Goal: Communication & Community: Answer question/provide support

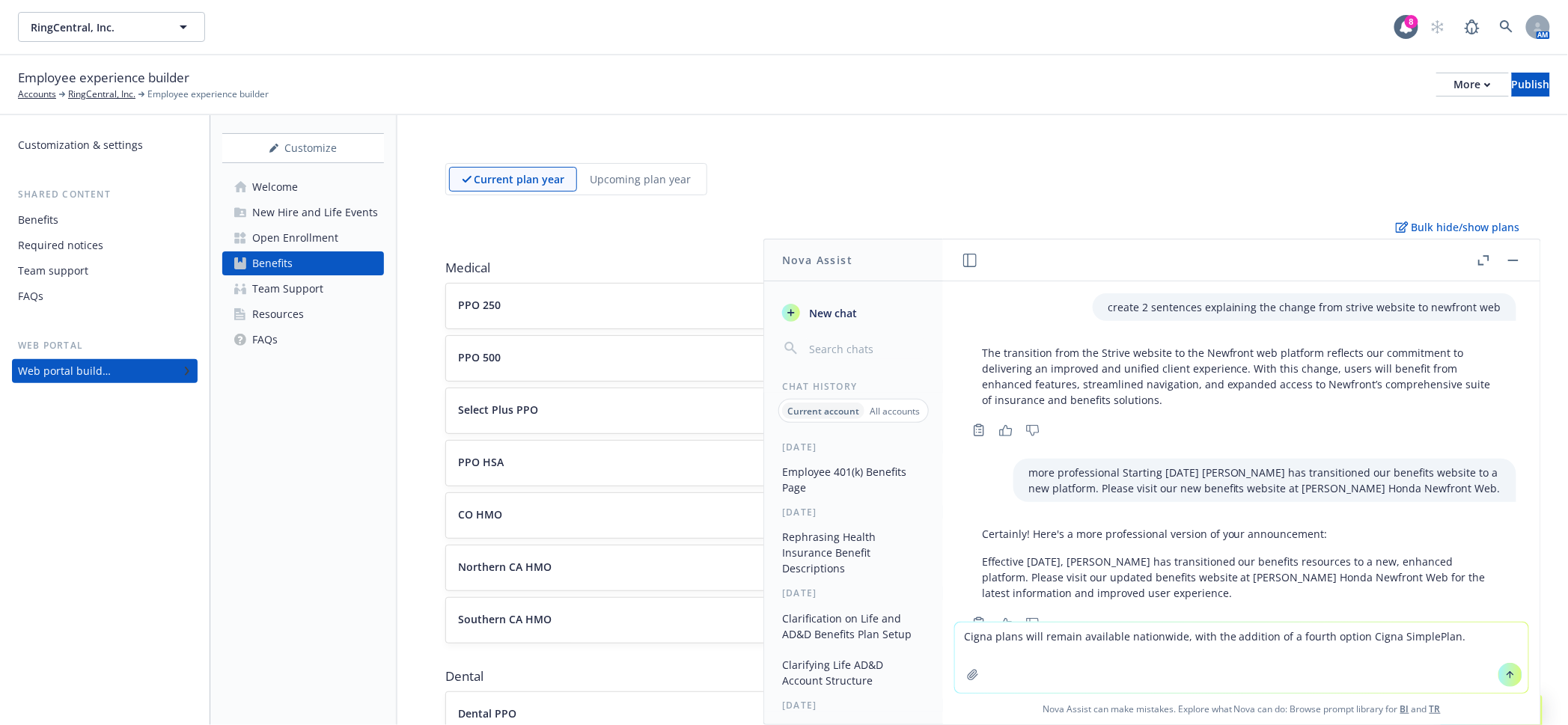
scroll to position [349, 0]
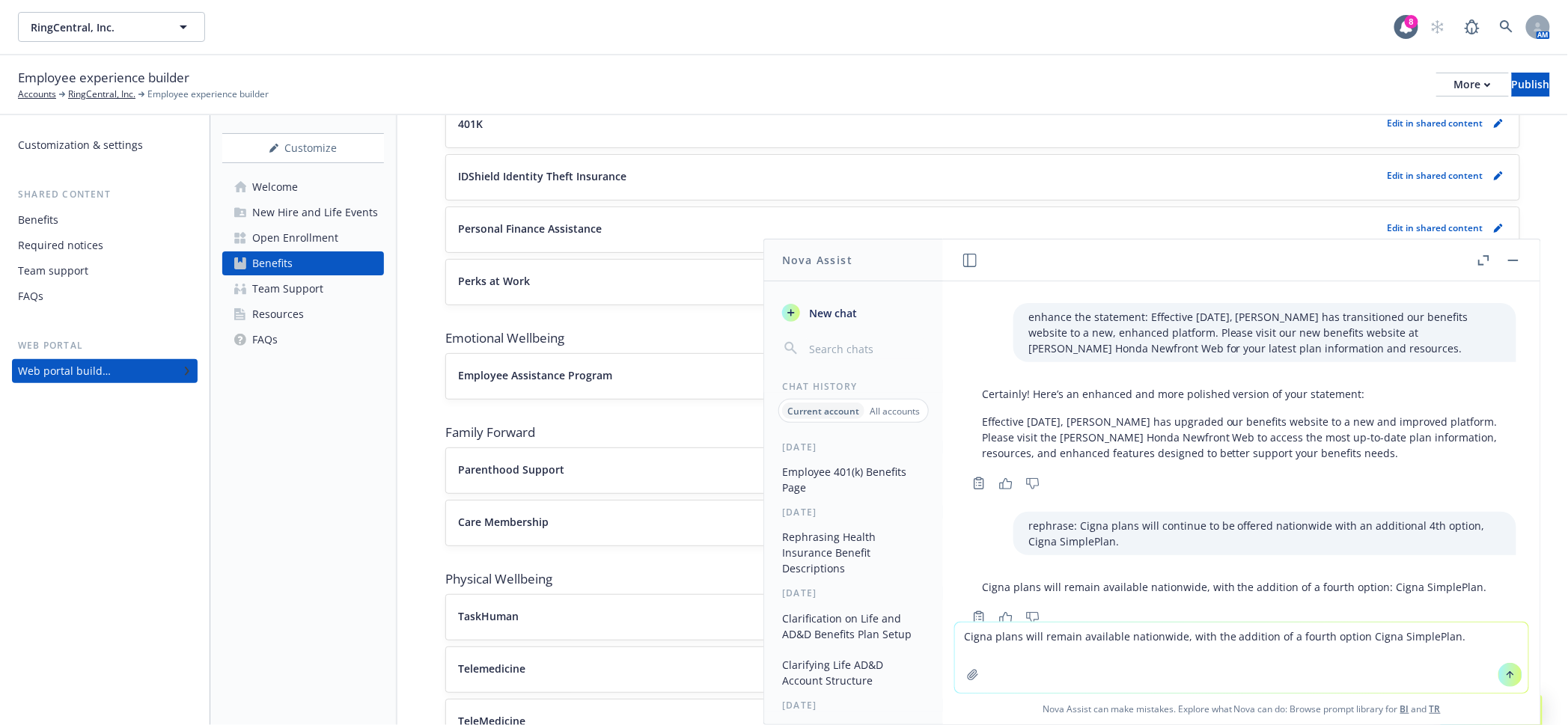
click at [1035, 634] on textarea "Cigna plans will remain available nationwide, with the addition of a fourth opt…" at bounding box center [1241, 658] width 573 height 70
drag, startPoint x: 1478, startPoint y: 640, endPoint x: 984, endPoint y: 633, distance: 494.0
click at [984, 633] on div "Cigna plans will remain available nationwide, with the addition of a fourth opt…" at bounding box center [1241, 674] width 597 height 103
paste textarea "You will be automatically enrolled in the corresponding healthcare plans shown …"
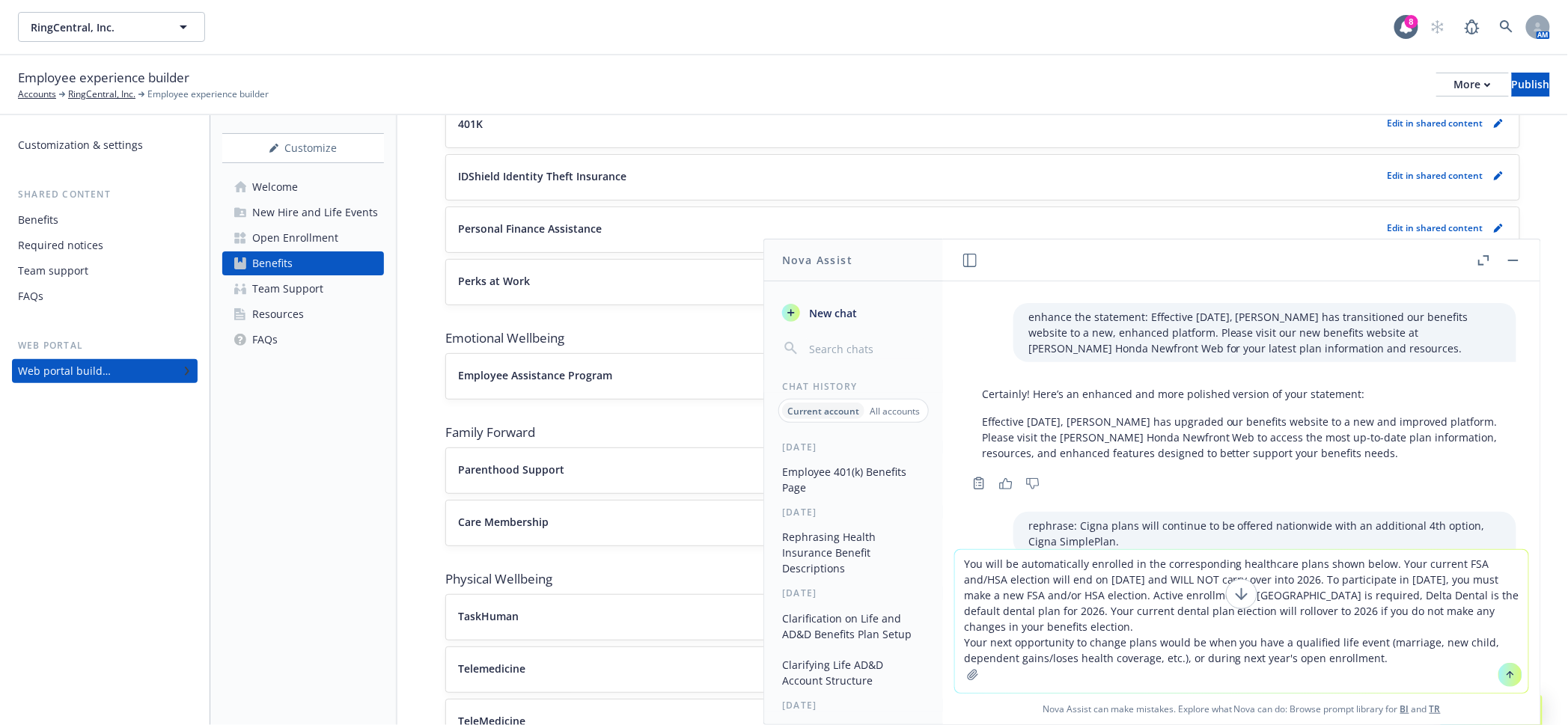
click at [999, 562] on textarea "You will be automatically enrolled in the corresponding healthcare plans shown …" at bounding box center [1241, 621] width 573 height 143
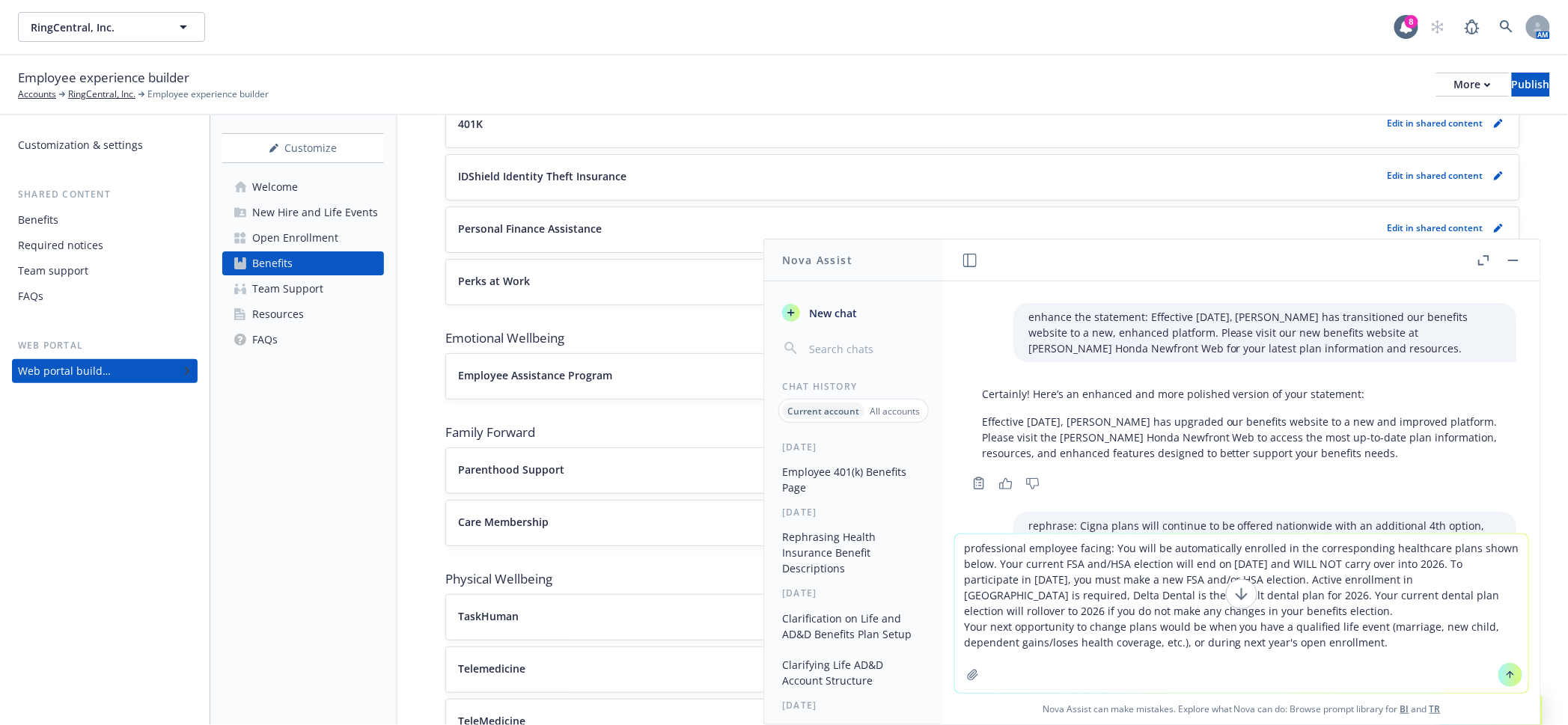
click at [1093, 571] on textarea "professional employee facing: You will be automatically enrolled in the corresp…" at bounding box center [1241, 613] width 573 height 159
click at [1179, 620] on textarea "professional employee facing: You will be automatically enrolled in the corresp…" at bounding box center [1241, 613] width 573 height 159
click at [1171, 624] on textarea "professional employee facing: You will be automatically enrolled in the corresp…" at bounding box center [1241, 613] width 573 height 159
type textarea "professional employee facing: You will be automatically enrolled in the corresp…"
click at [1505, 674] on icon at bounding box center [1510, 675] width 11 height 11
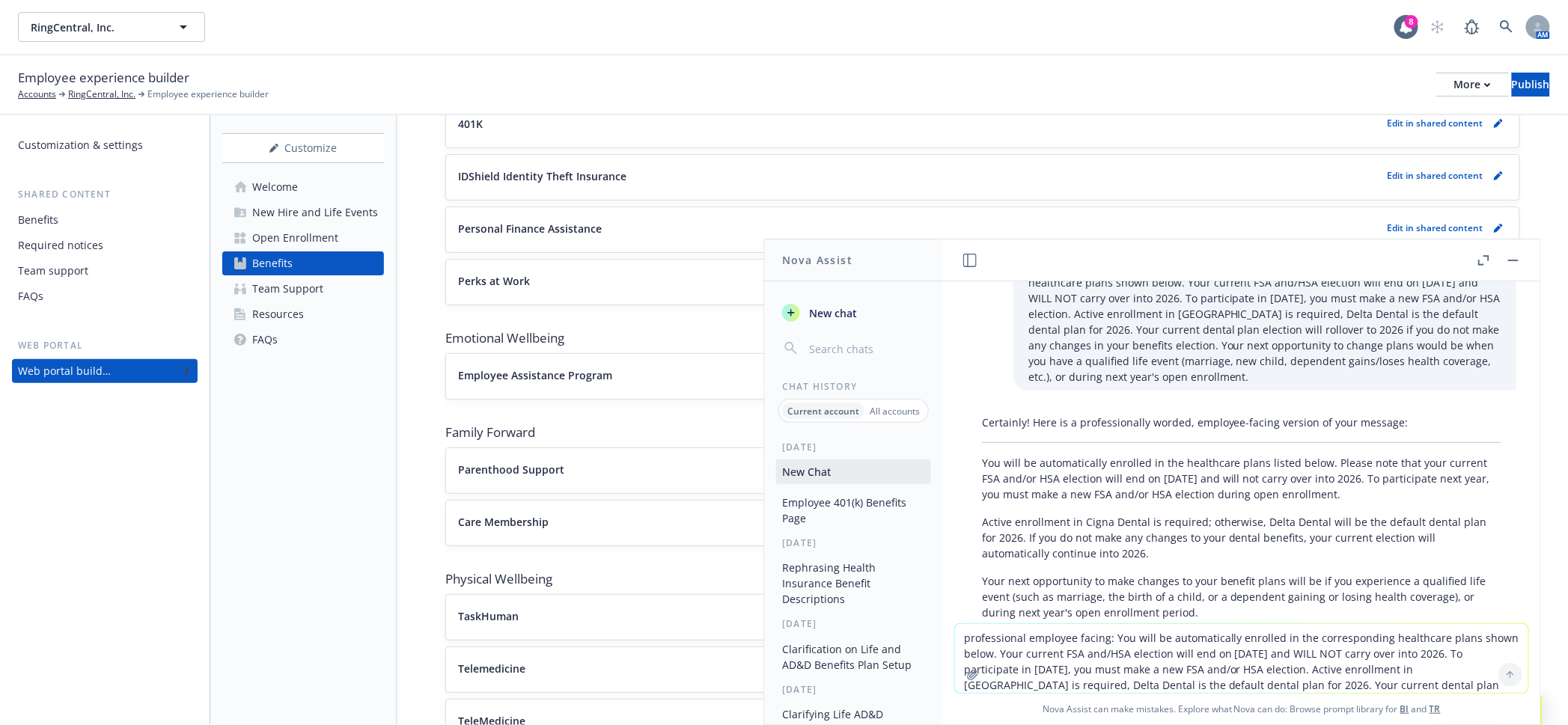
scroll to position [766, 0]
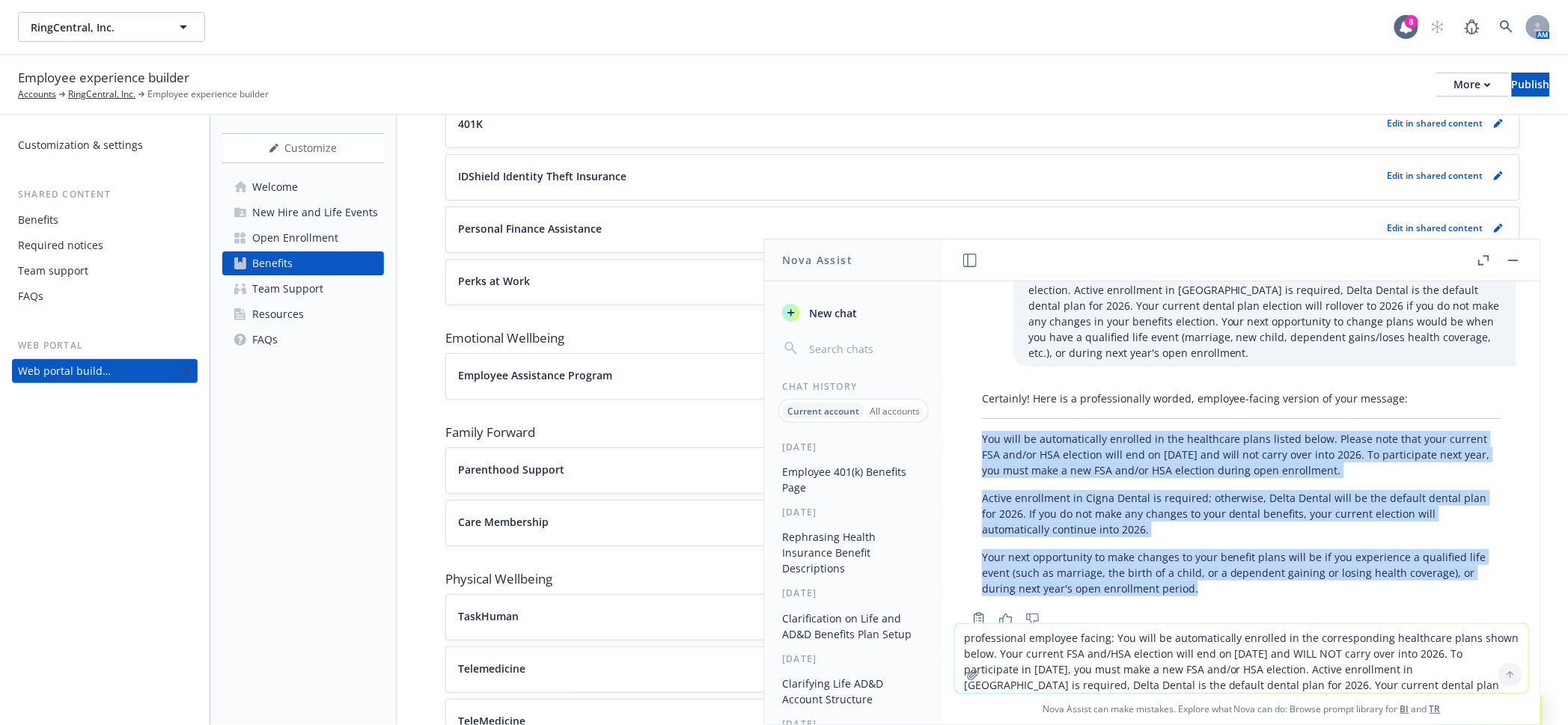
drag, startPoint x: 1209, startPoint y: 556, endPoint x: 978, endPoint y: 406, distance: 275.4
click at [978, 406] on div "Certainly! Here is a professionally worded, employee-facing version of your mes…" at bounding box center [1241, 493] width 549 height 217
click at [1016, 493] on p "Active enrollment in Cigna Dental is required; otherwise, Delta Dental will be …" at bounding box center [1241, 513] width 519 height 47
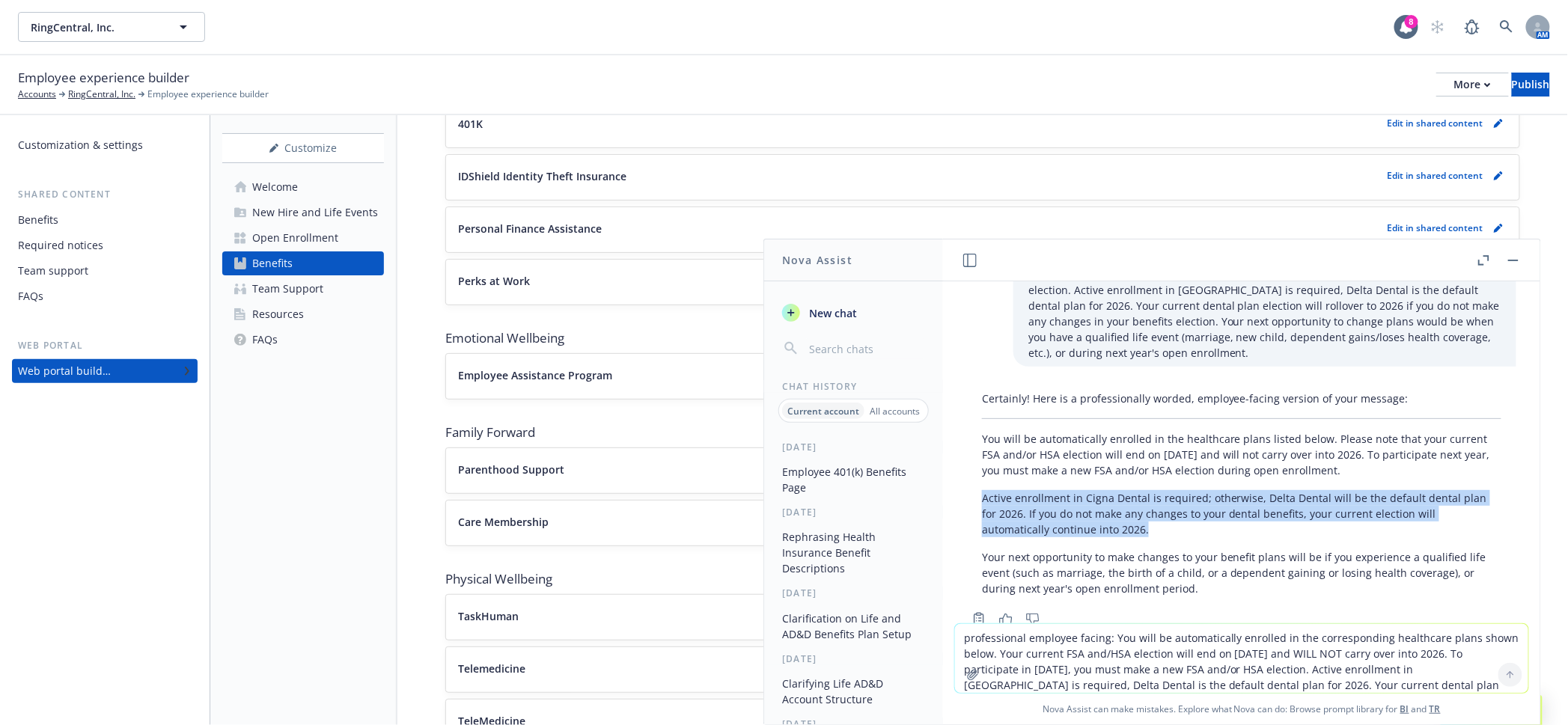
drag, startPoint x: 1178, startPoint y: 501, endPoint x: 978, endPoint y: 470, distance: 202.4
click at [978, 470] on div "Certainly! Here is a professionally worded, employee-facing version of your mes…" at bounding box center [1241, 493] width 549 height 217
click at [1170, 504] on p "Active enrollment in Cigna Dental is required; otherwise, Delta Dental will be …" at bounding box center [1241, 513] width 519 height 47
drag, startPoint x: 1179, startPoint y: 496, endPoint x: 981, endPoint y: 466, distance: 200.3
click at [982, 490] on p "Active enrollment in Cigna Dental is required; otherwise, Delta Dental will be …" at bounding box center [1241, 513] width 519 height 47
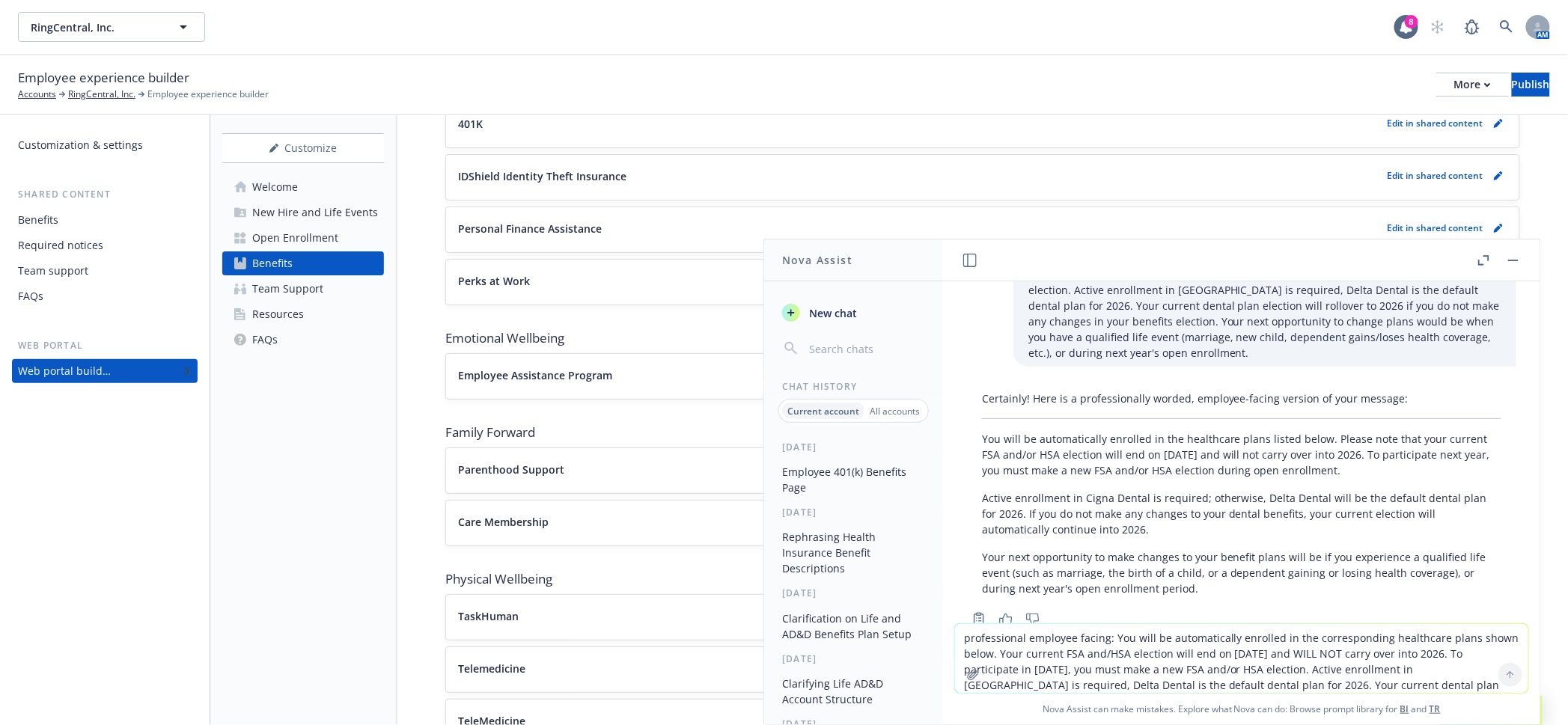
click at [1084, 444] on p "You will be automatically enrolled in the healthcare plans listed below. Please…" at bounding box center [1241, 454] width 519 height 47
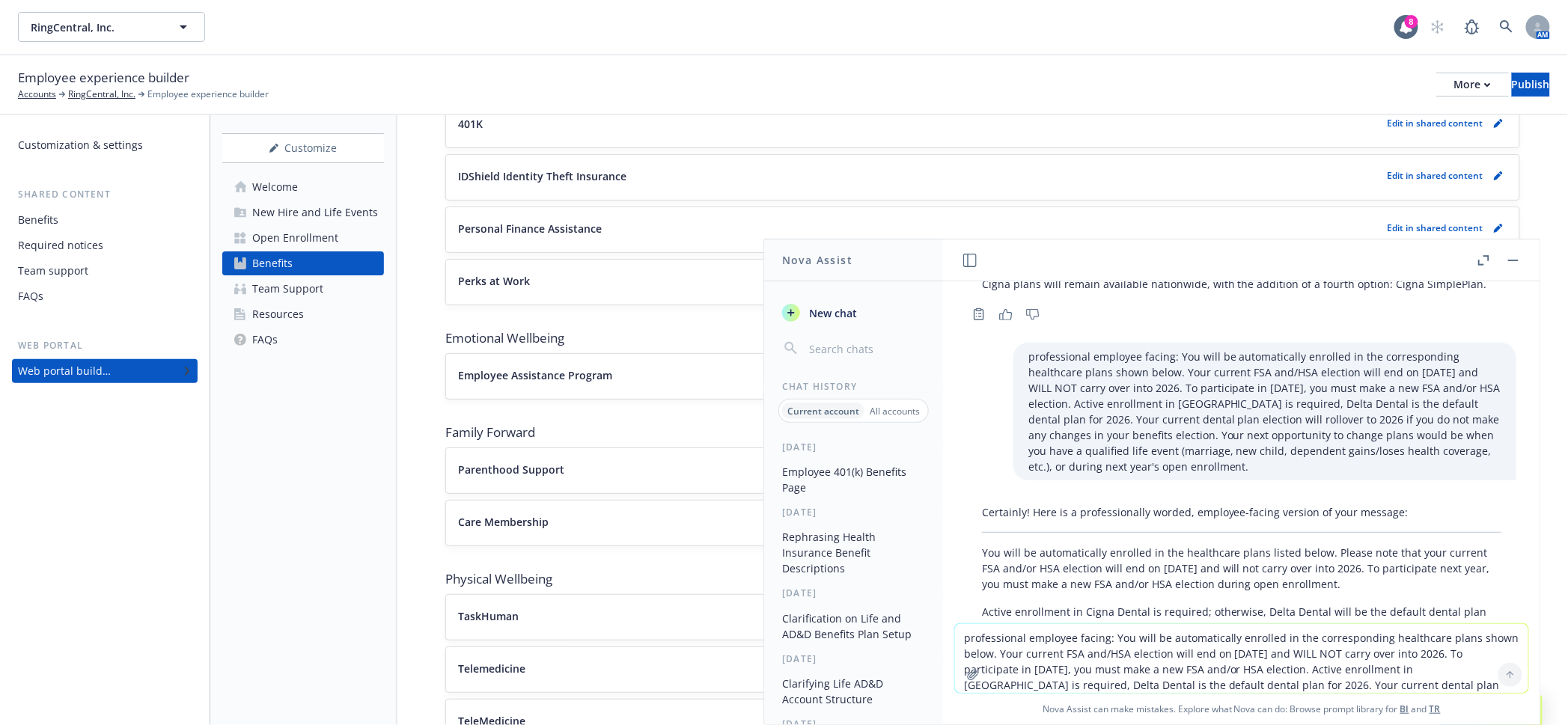
scroll to position [654, 0]
click at [1265, 437] on p "professional employee facing: You will be automatically enrolled in the corresp…" at bounding box center [1265, 410] width 473 height 126
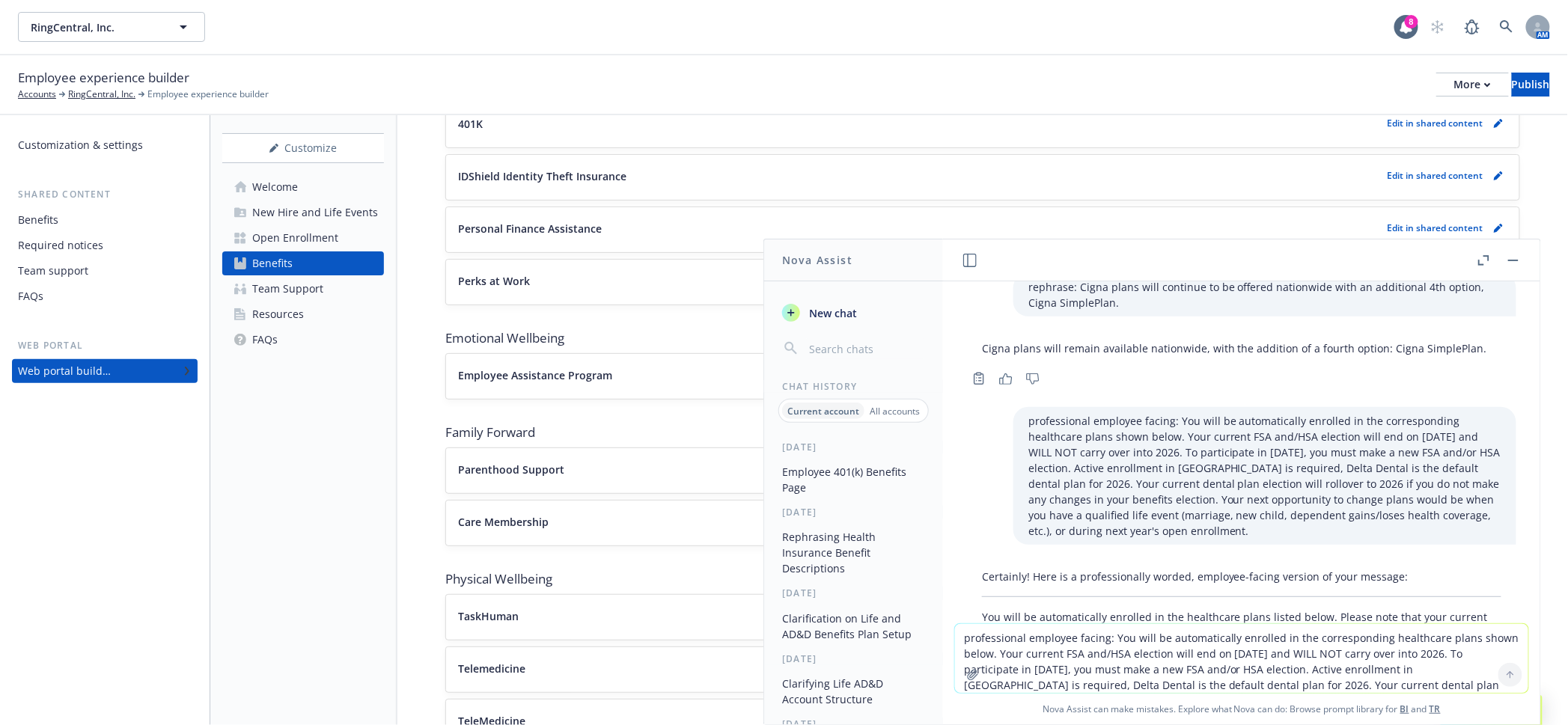
scroll to position [561, 0]
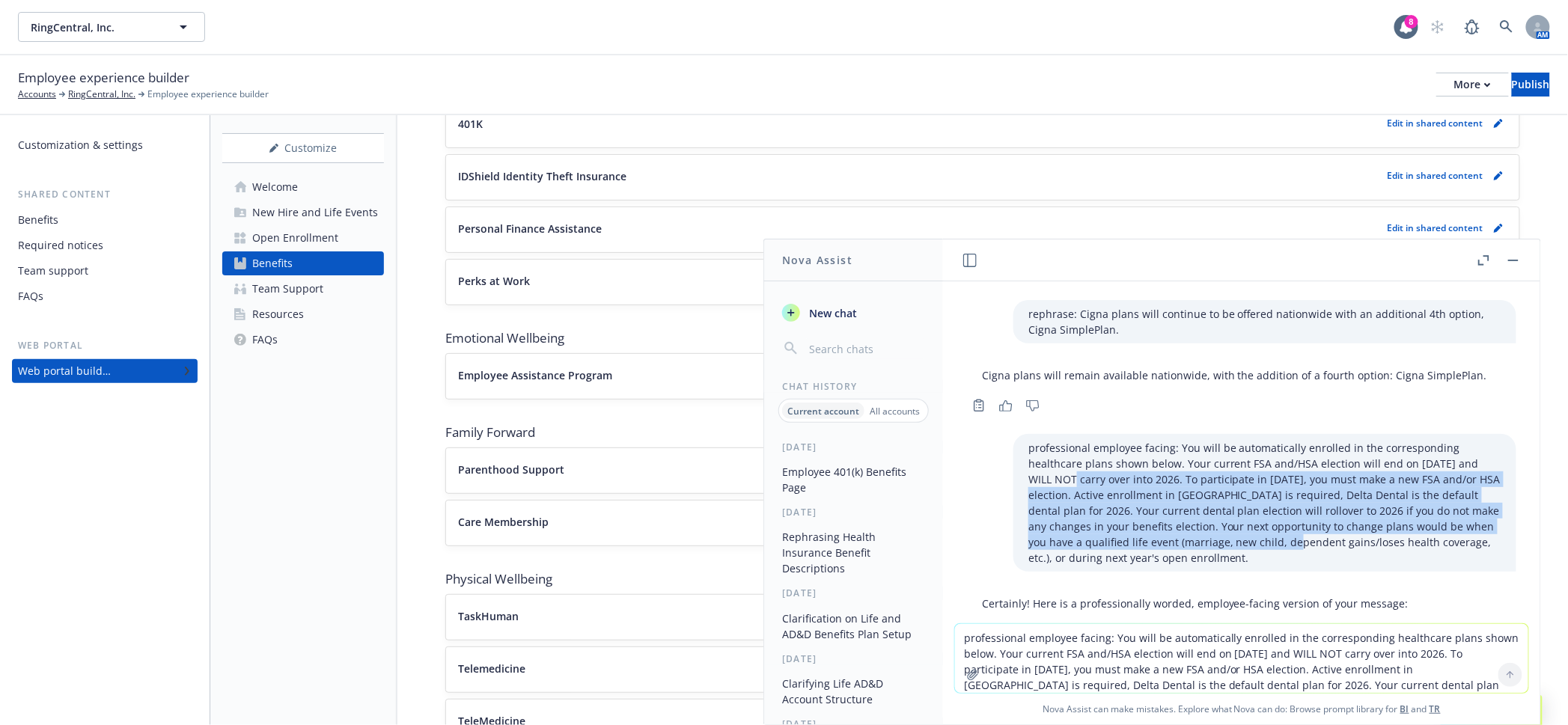
drag, startPoint x: 1253, startPoint y: 527, endPoint x: 1226, endPoint y: 433, distance: 97.8
click at [1226, 440] on p "professional employee facing: You will be automatically enrolled in the corresp…" at bounding box center [1265, 503] width 473 height 126
click at [1232, 495] on p "professional employee facing: You will be automatically enrolled in the corresp…" at bounding box center [1265, 503] width 473 height 126
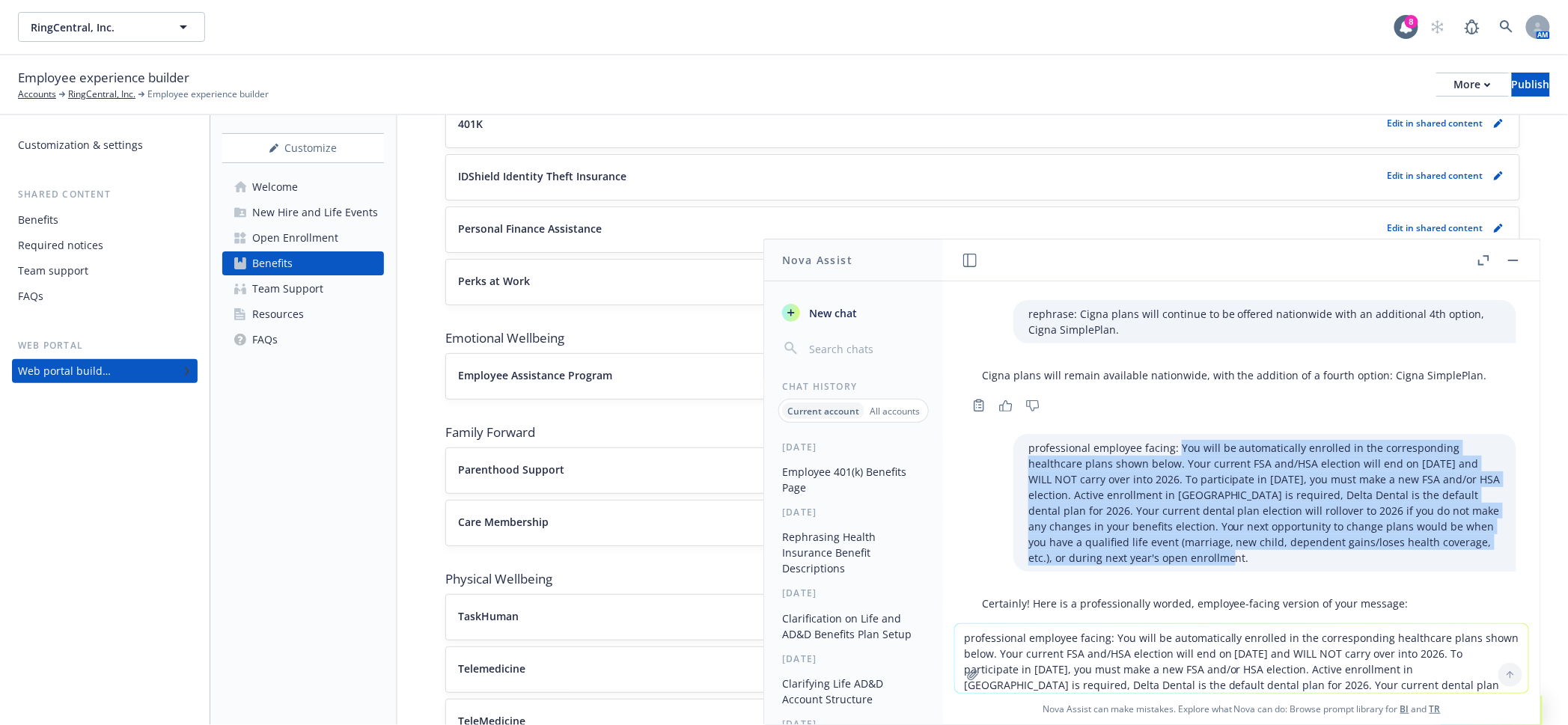
drag, startPoint x: 1279, startPoint y: 538, endPoint x: 1217, endPoint y: 410, distance: 142.2
click at [1217, 440] on p "professional employee facing: You will be automatically enrolled in the corresp…" at bounding box center [1265, 503] width 473 height 126
copy p "You will be automatically enrolled in the corresponding healthcare plans shown …"
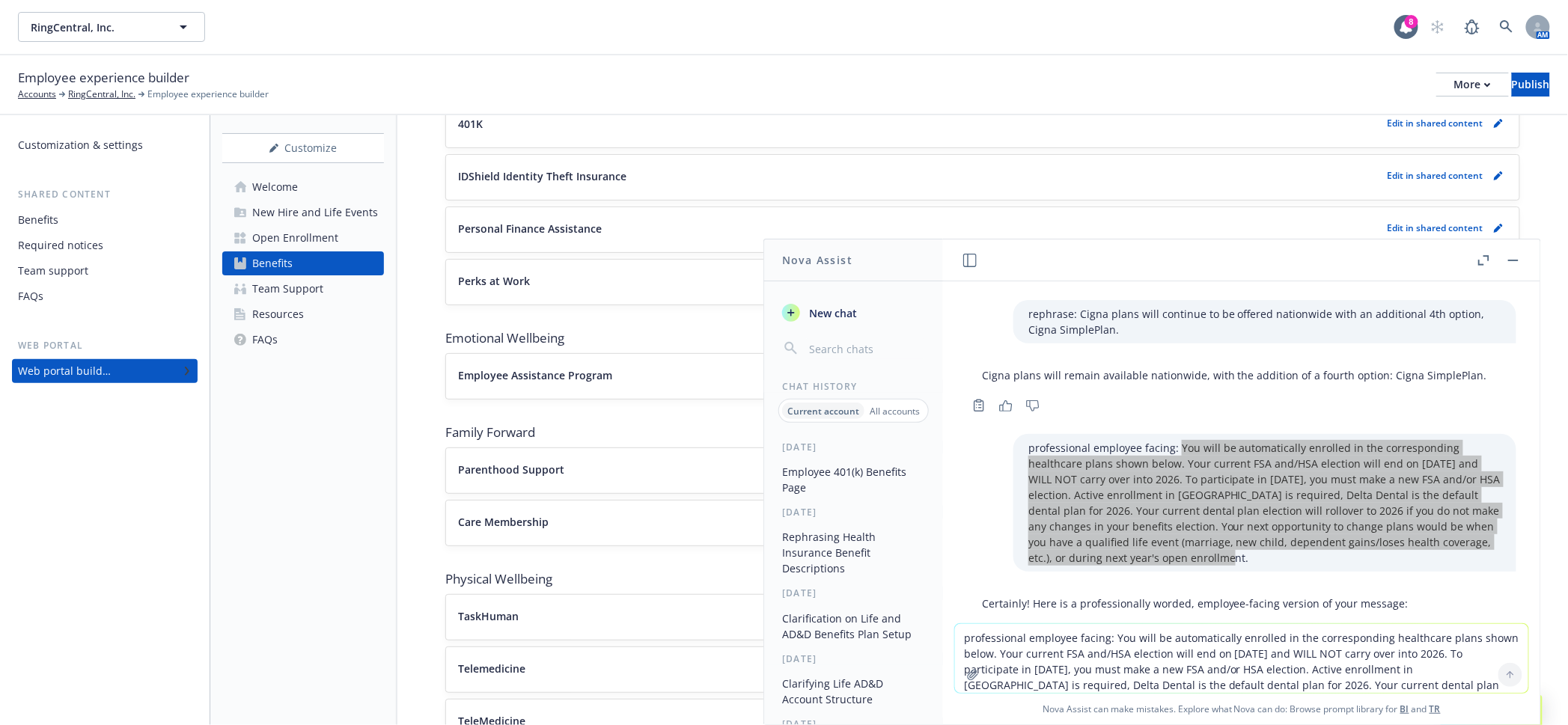
scroll to position [766, 0]
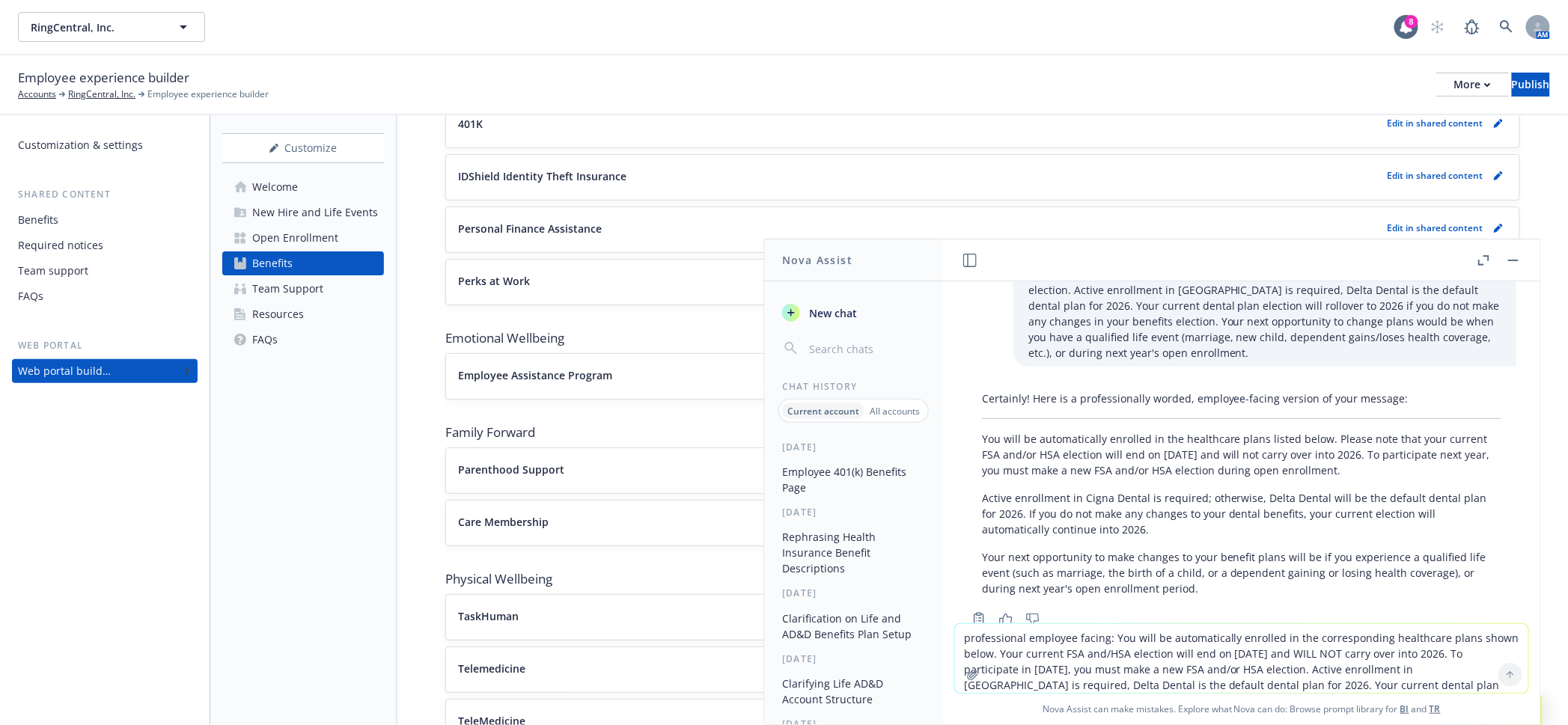
click at [1111, 649] on textarea "professional employee facing: You will be automatically enrolled in the corresp…" at bounding box center [1241, 658] width 573 height 69
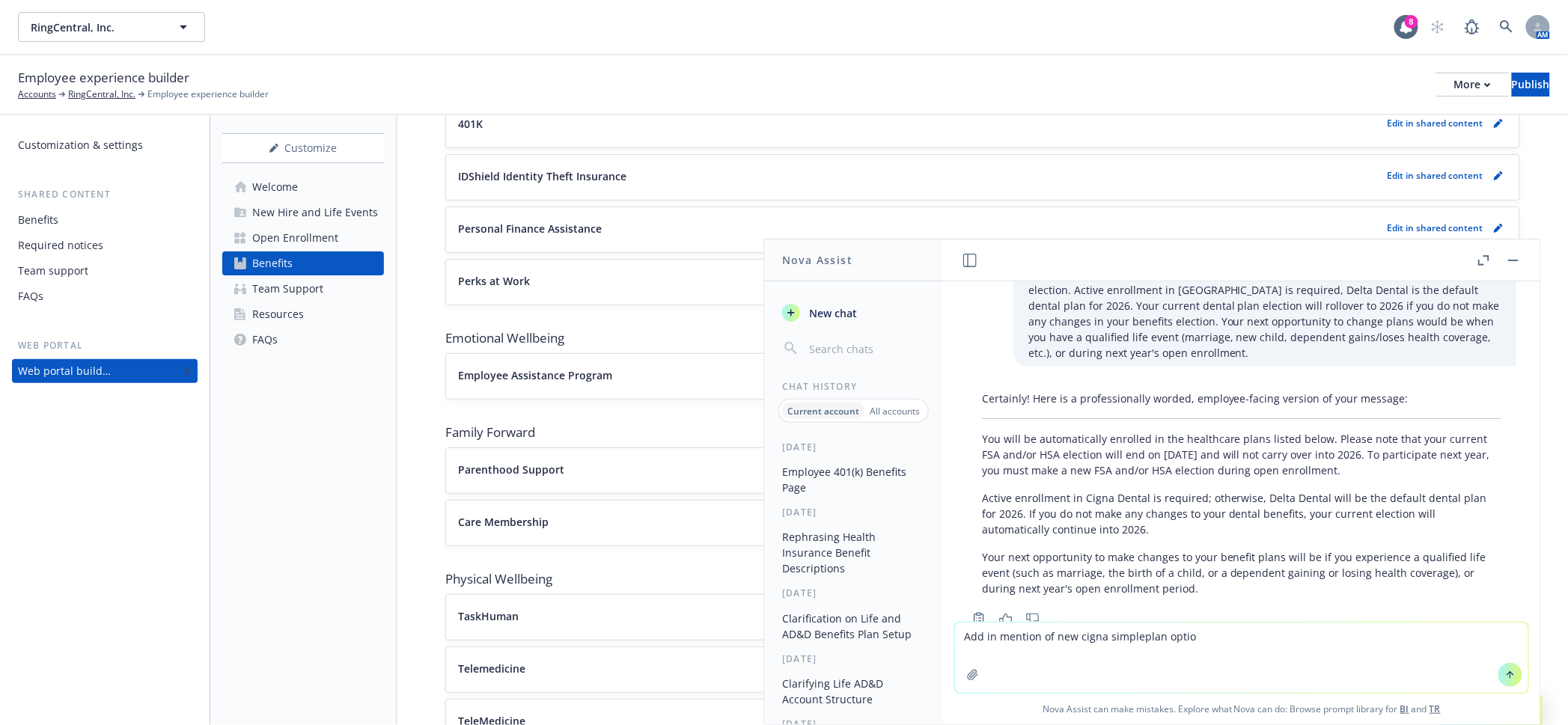
type textarea "Add in mention of new cigna simpleplan option"
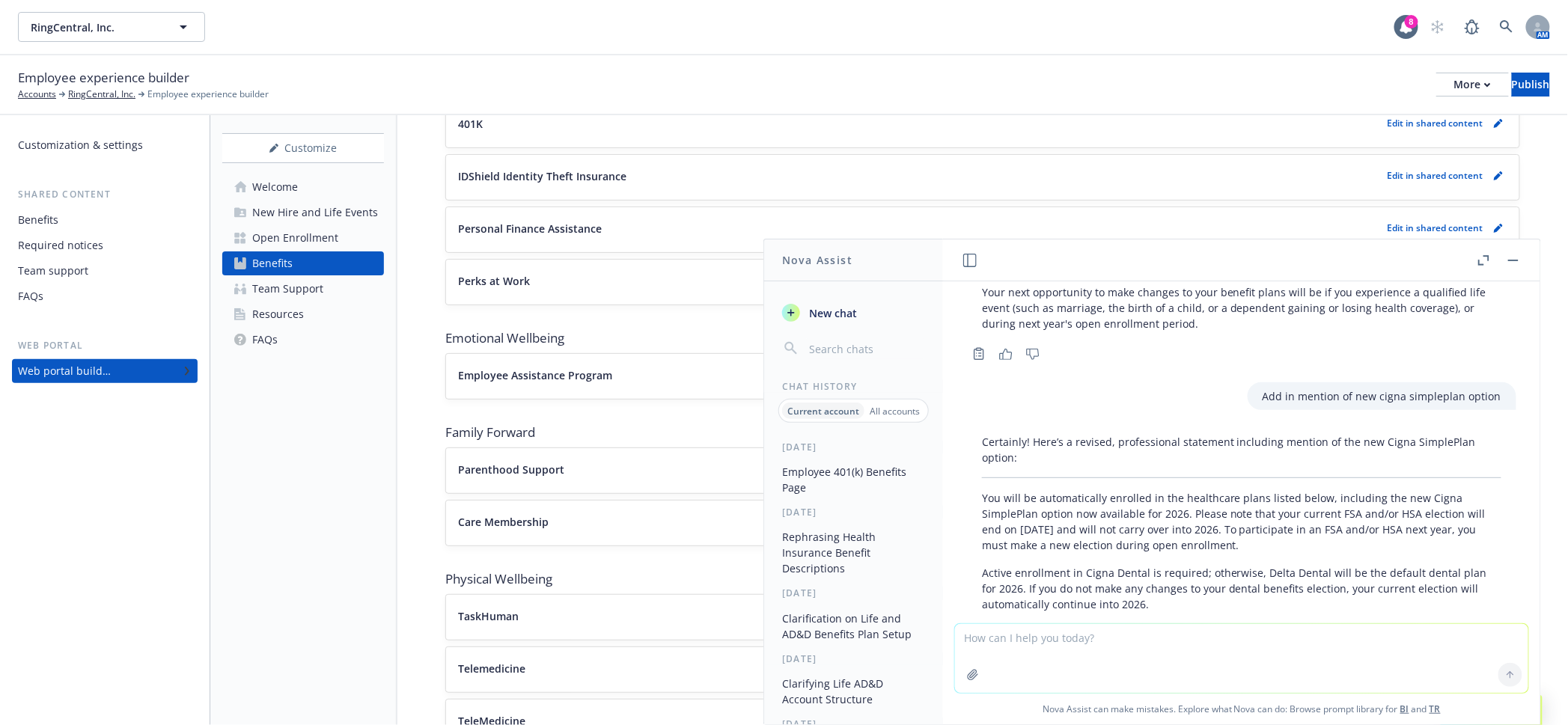
scroll to position [1089, 0]
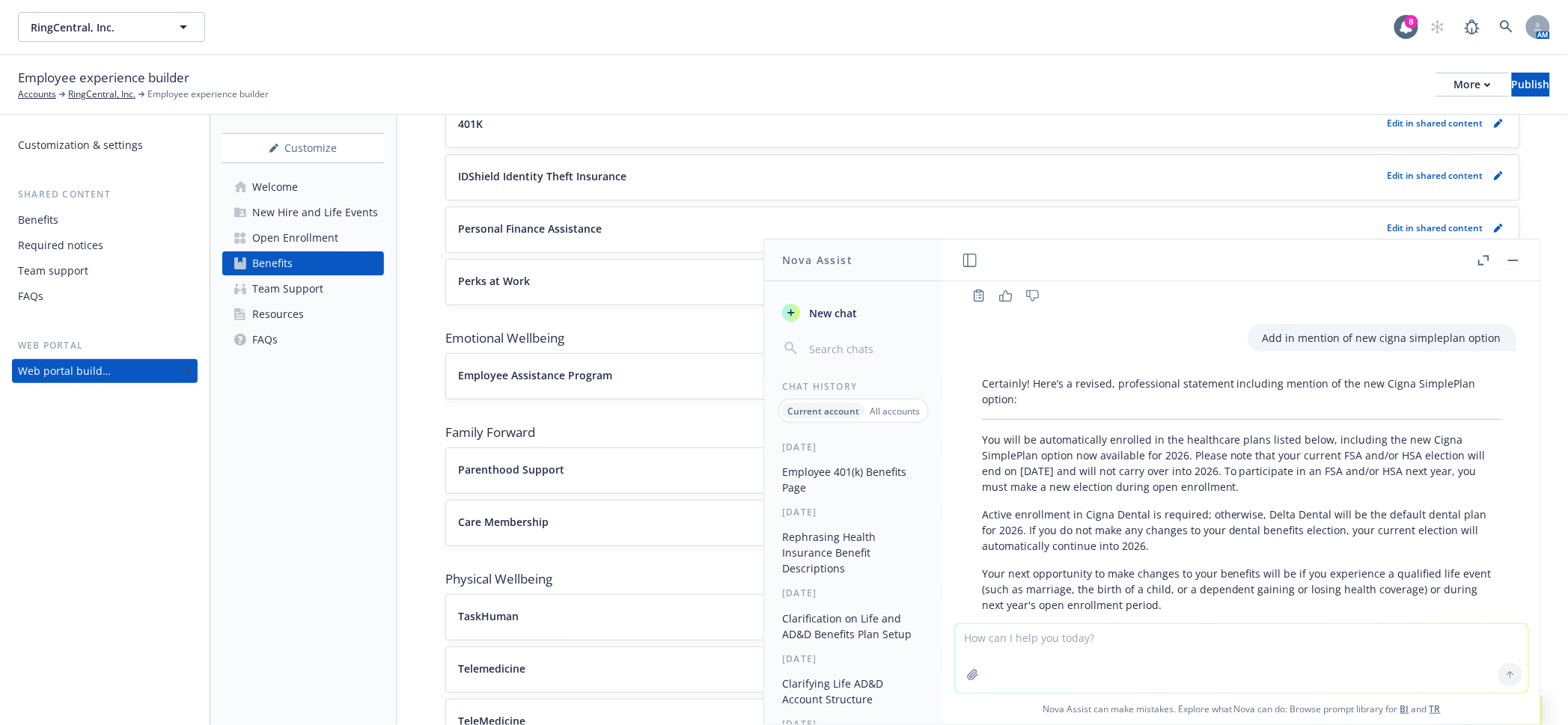
click at [1223, 644] on textarea at bounding box center [1241, 658] width 573 height 69
type textarea "add in mention of the new Cigna Gold SimplePlan, if you wish to enroll you must…"
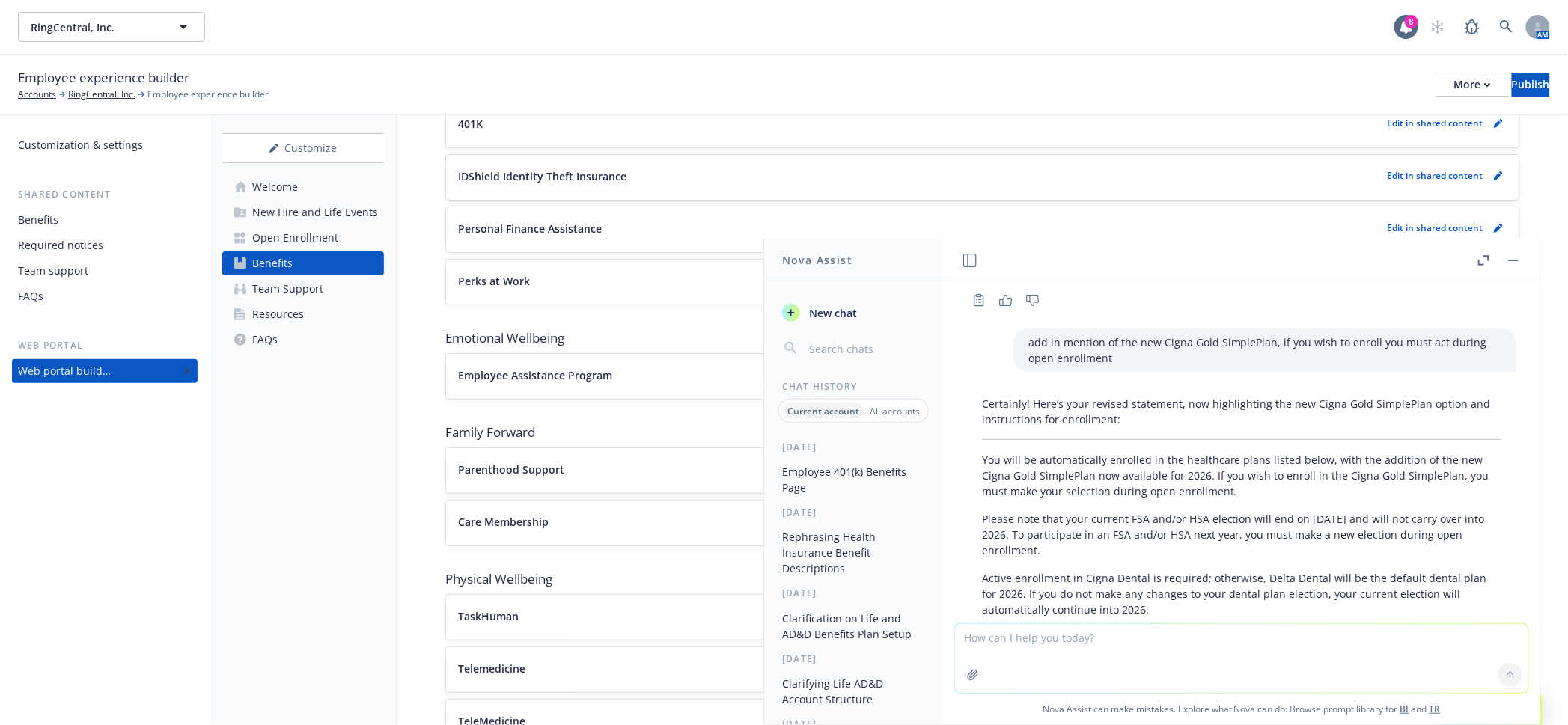
scroll to position [1470, 0]
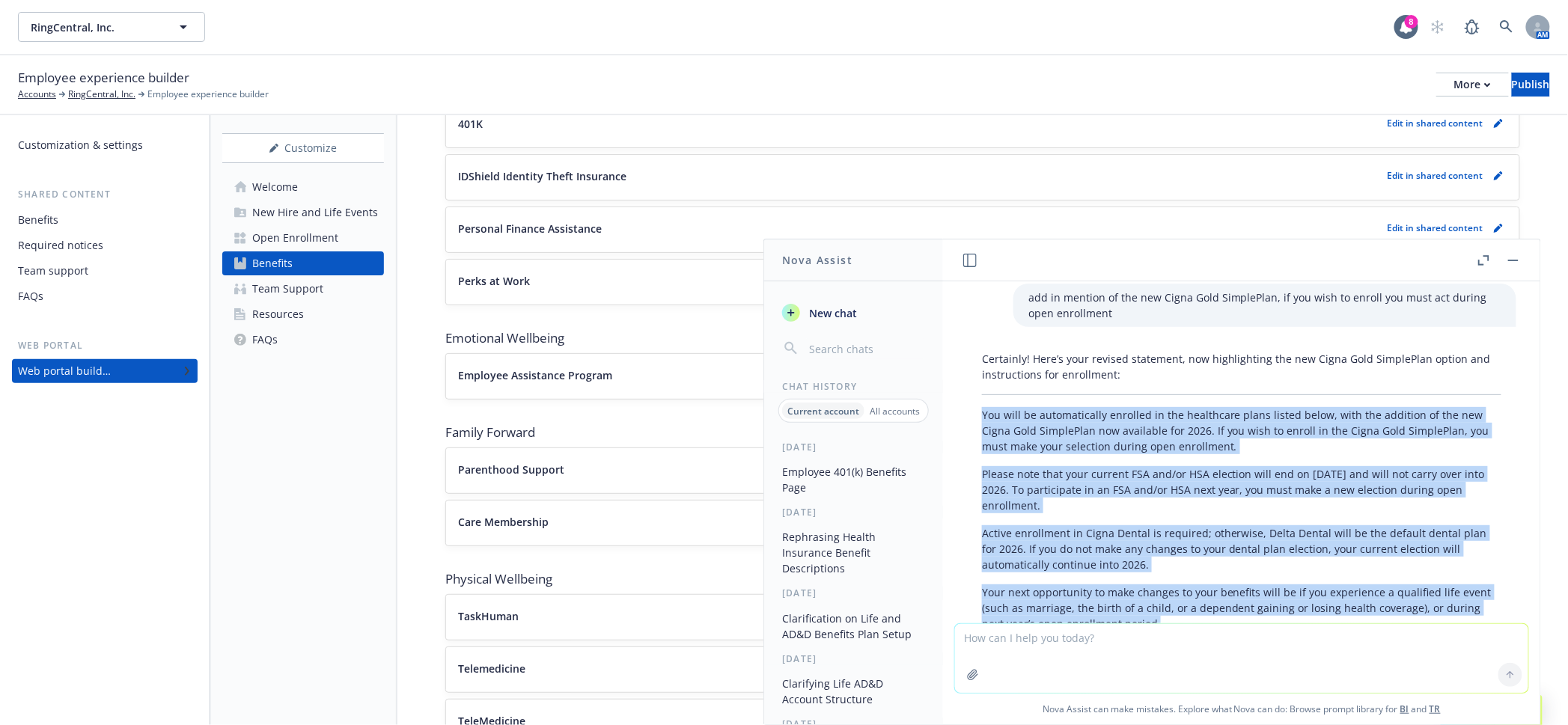
drag, startPoint x: 1201, startPoint y: 556, endPoint x: 982, endPoint y: 351, distance: 300.0
click at [982, 351] on div "Certainly! Here’s your revised statement, now highlighting the new Cigna Gold S…" at bounding box center [1241, 492] width 549 height 293
copy div "You will be automatically enrolled in the healthcare plans listed below, with t…"
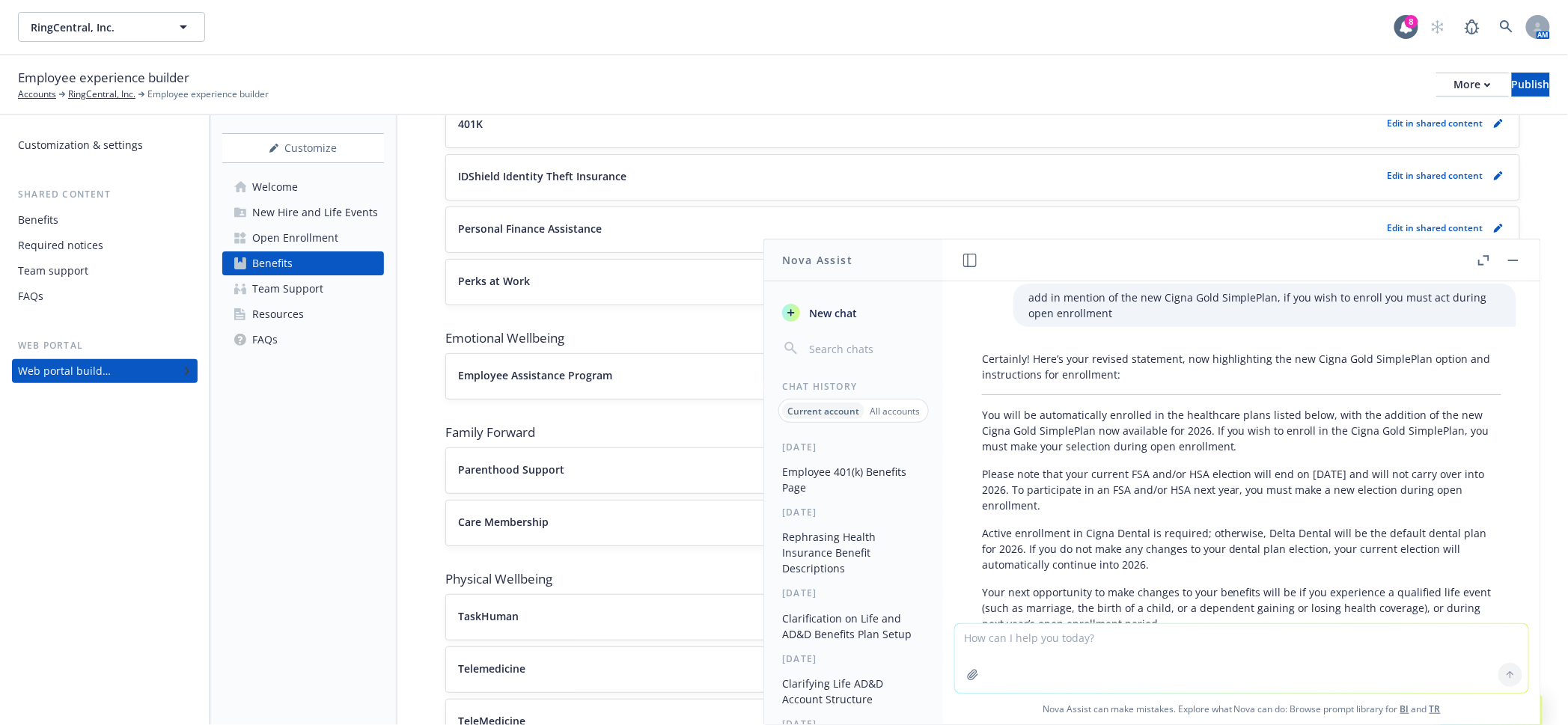
click at [1126, 652] on textarea at bounding box center [1241, 658] width 573 height 69
paste textarea "Active enrollment in Cigna Dental is required; otherwise, Delta Dental will be …"
type textarea "rephrase so it flows and remains professional and employee facing Active enroll…"
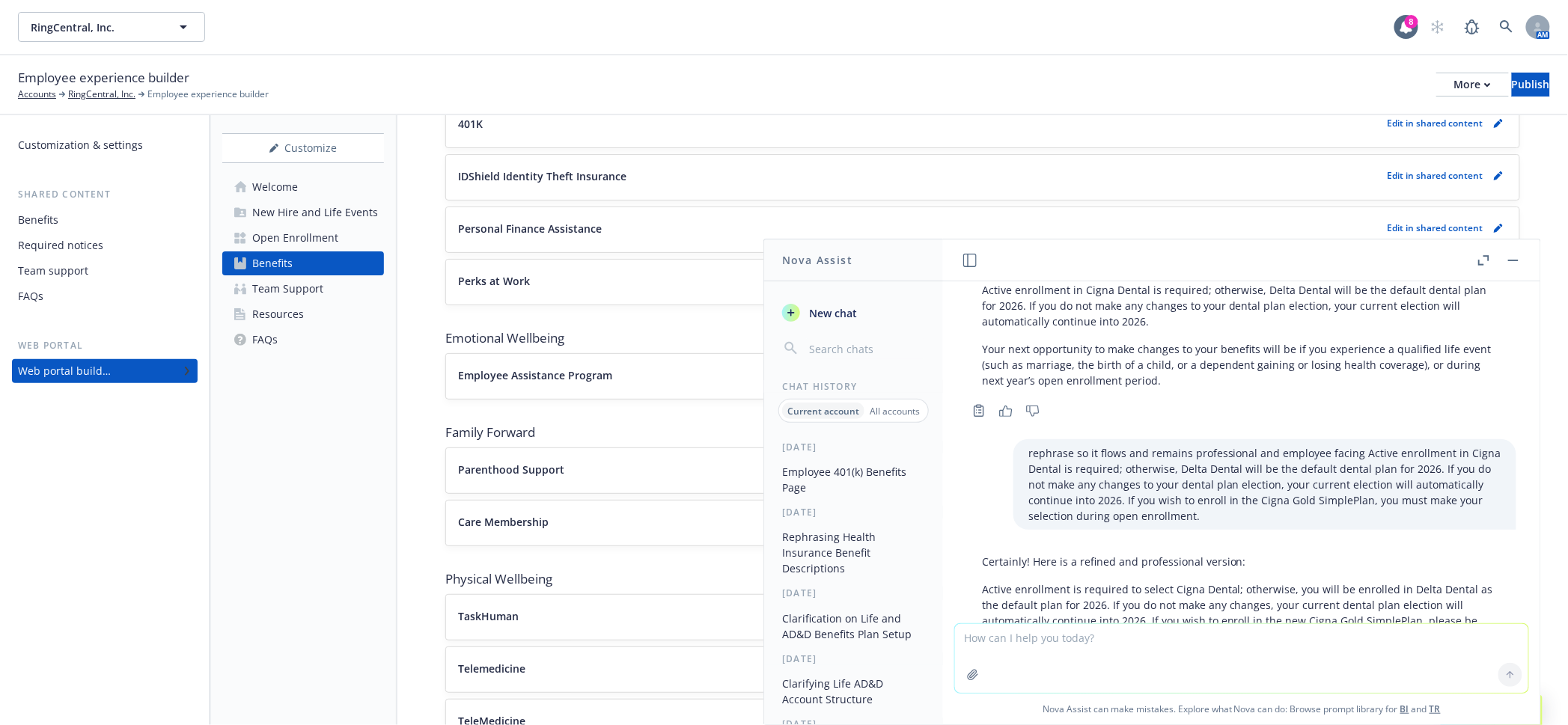
scroll to position [1713, 0]
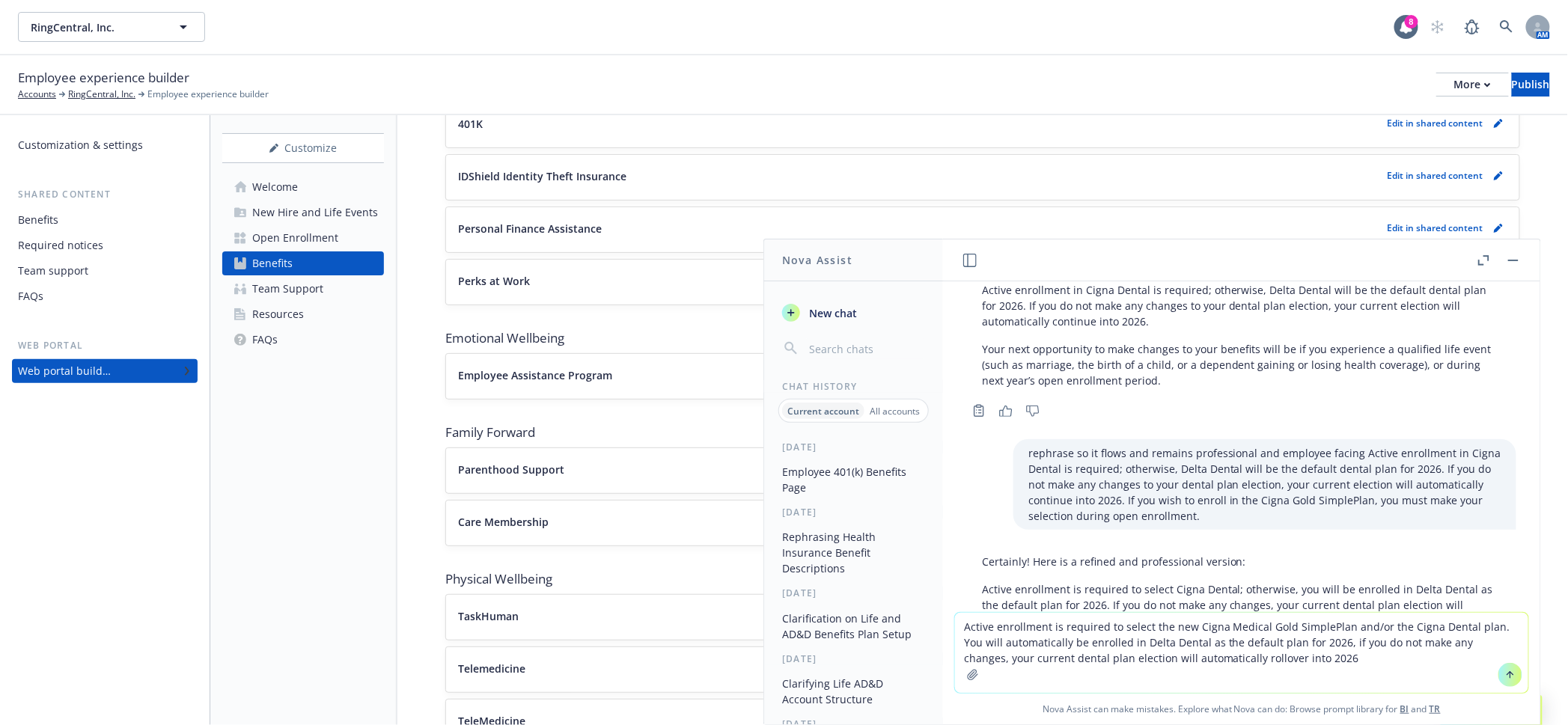
click at [1107, 657] on textarea "Active enrollment is required to select the new Cigna Medical Gold SimplePlan a…" at bounding box center [1241, 653] width 573 height 80
click at [1499, 678] on button at bounding box center [1510, 674] width 24 height 24
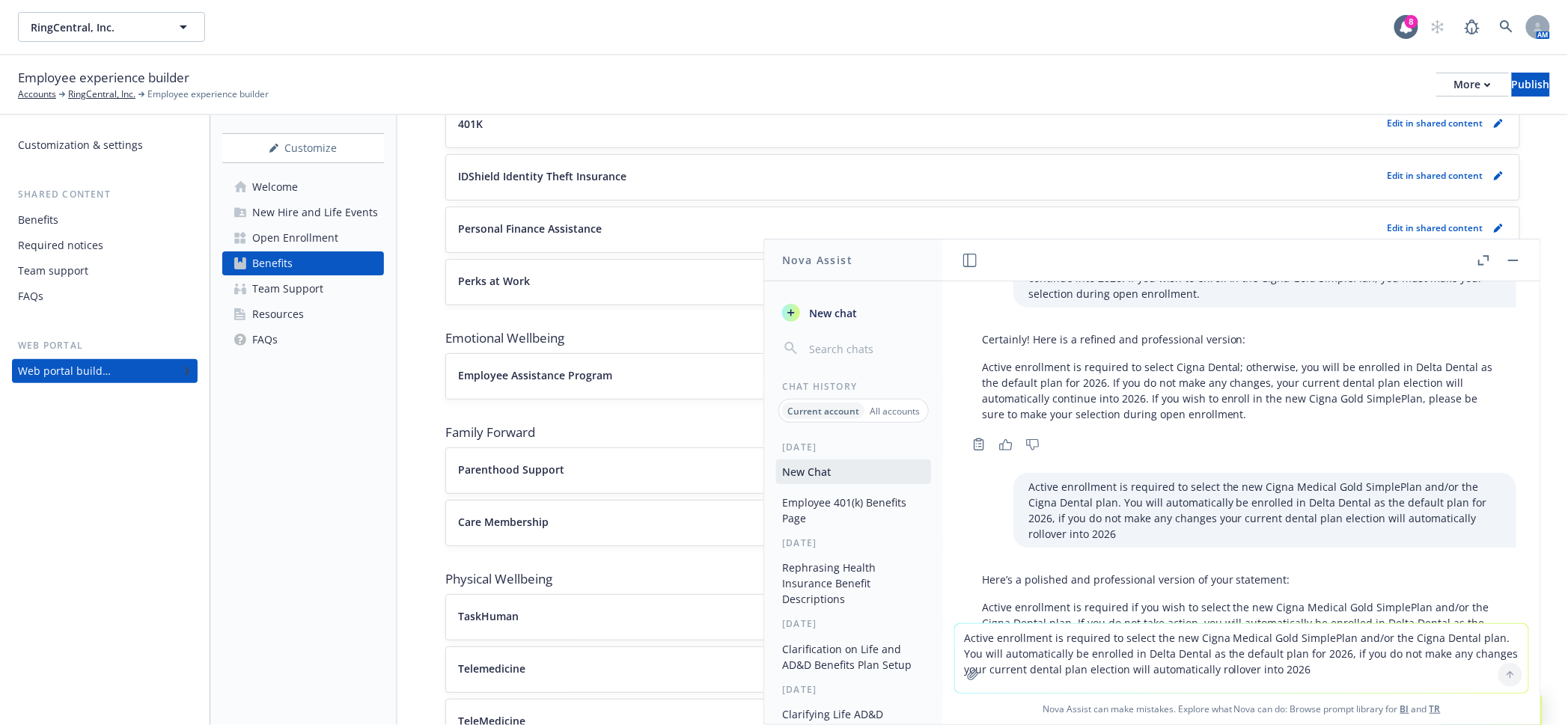
scroll to position [1941, 0]
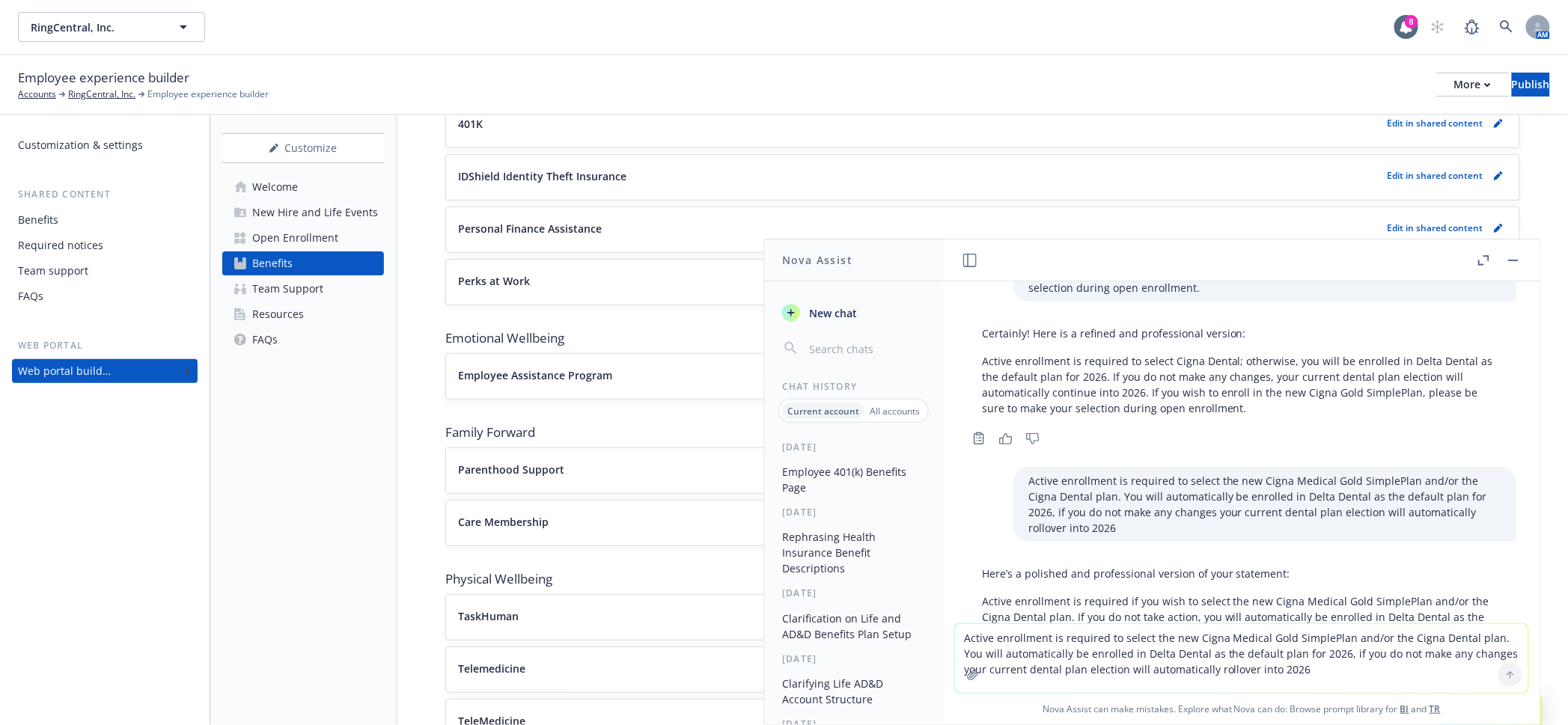
click at [1174, 594] on p "Active enrollment is required if you wish to select the new Cigna Medical Gold …" at bounding box center [1241, 625] width 519 height 63
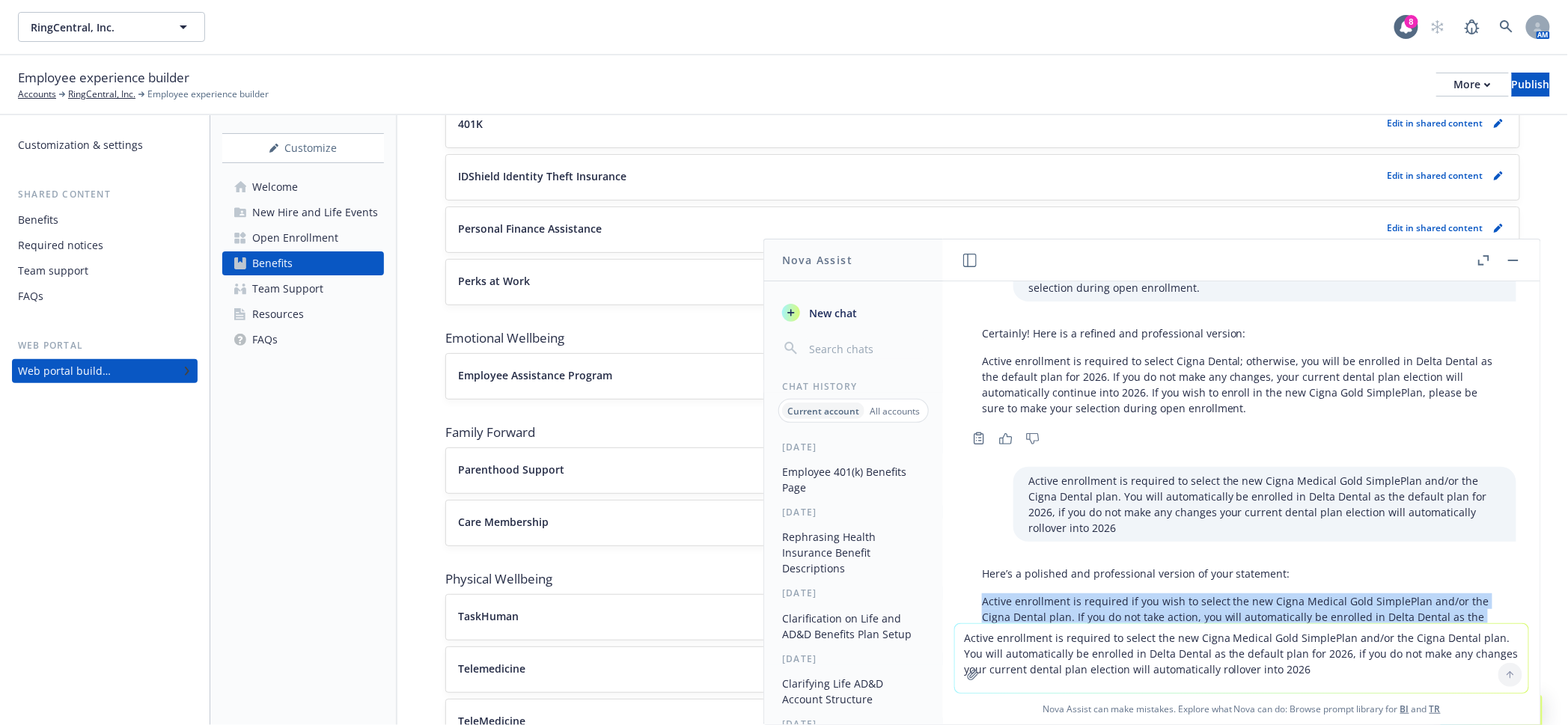
drag, startPoint x: 1117, startPoint y: 538, endPoint x: 987, endPoint y: 507, distance: 133.6
click at [978, 560] on div "Here’s a polished and professional version of your statement: Active enrollment…" at bounding box center [1241, 611] width 549 height 103
copy p "Active enrollment is required if you wish to select the new Cigna Medical Gold …"
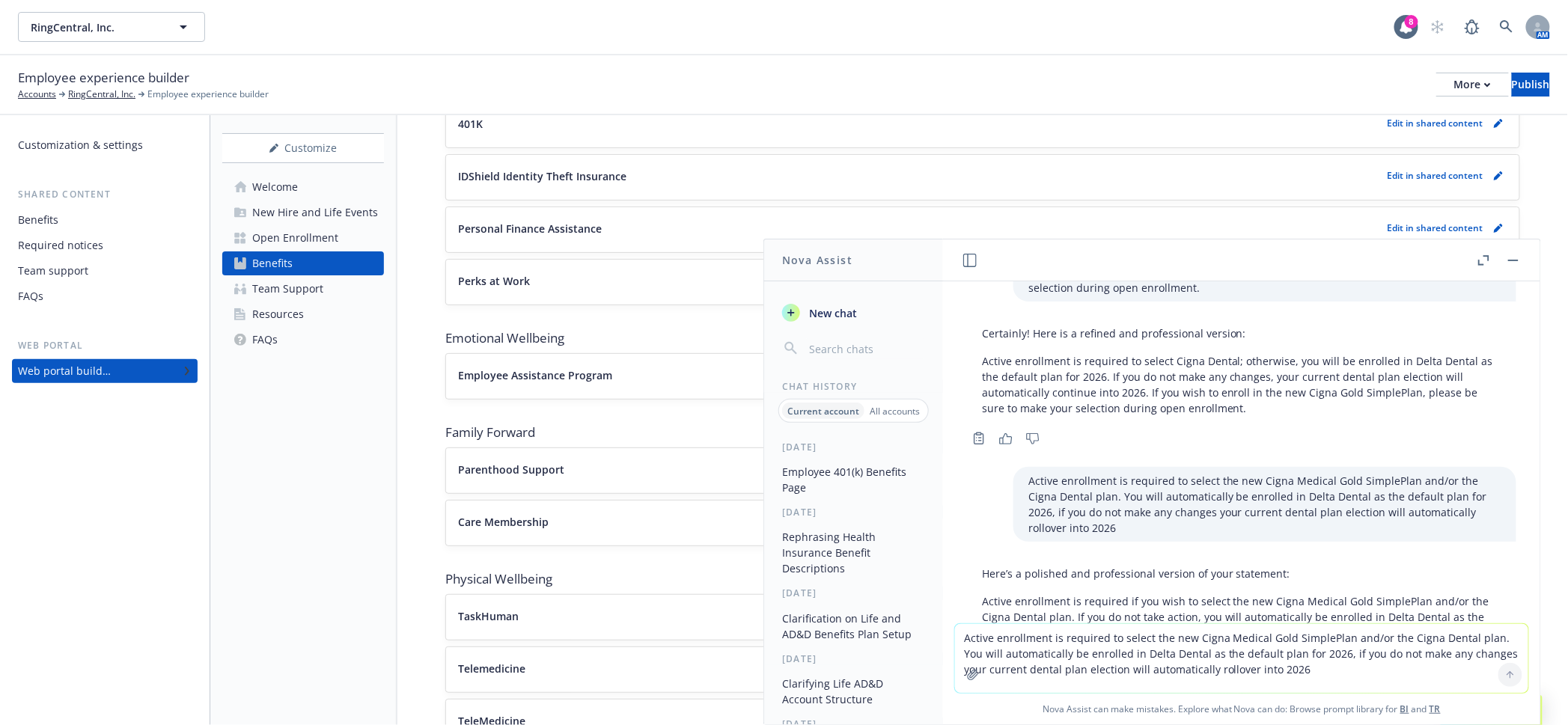
click at [1106, 643] on textarea "Active enrollment is required to select the new Cigna Medical Gold SimplePlan a…" at bounding box center [1241, 658] width 573 height 69
paste textarea "if you wish to select the new Cigna Medical Gold SimplePlan and/or the Cigna De…"
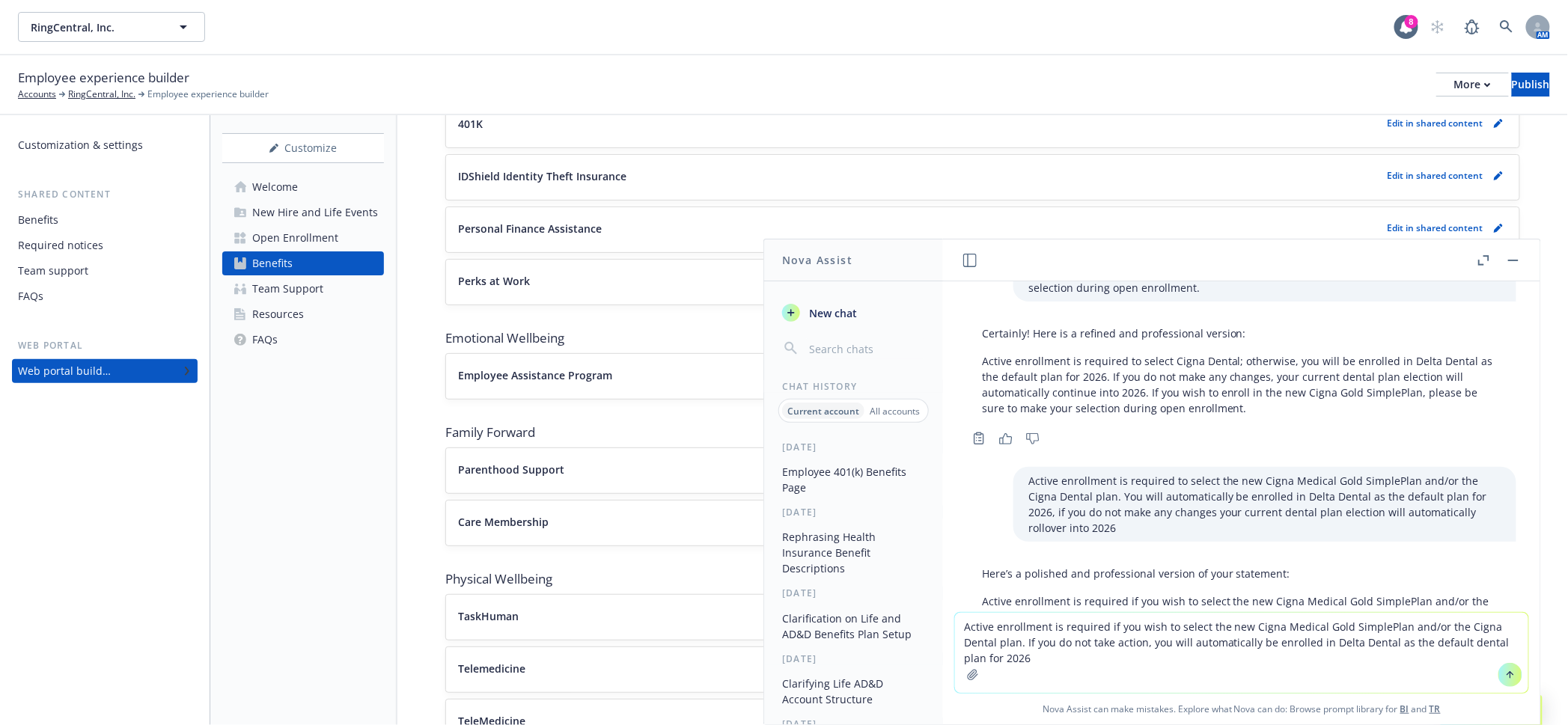
click at [1281, 629] on textarea "Active enrollment is required if you wish to select the new Cigna Medical Gold …" at bounding box center [1241, 653] width 573 height 80
click at [1205, 665] on textarea "Active enrollment is required if you wish to select the new Cigna Medical Gold …" at bounding box center [1241, 653] width 573 height 80
click at [1224, 644] on textarea "Active enrollment is required if you wish to select the new Cigna Medical Gold …" at bounding box center [1241, 653] width 573 height 80
click at [1106, 645] on textarea "Active enrollment is required if you wish to select the new Cigna Medical Gold …" at bounding box center [1241, 653] width 573 height 80
click at [1199, 655] on textarea "Active enrollment is required if you wish to select the new Cigna Medical Gold …" at bounding box center [1241, 653] width 573 height 80
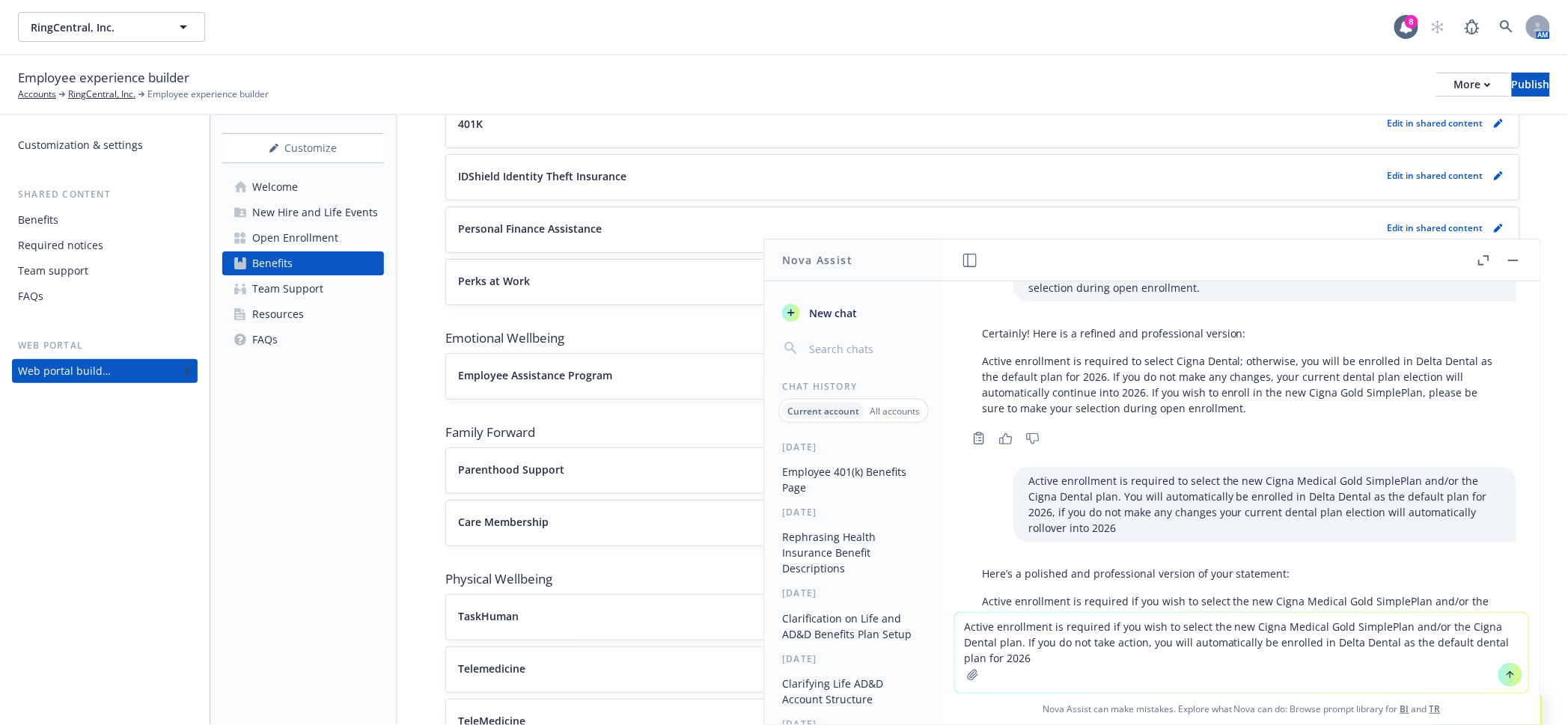
click at [1221, 642] on textarea "Active enrollment is required if you wish to select the new Cigna Medical Gold …" at bounding box center [1241, 653] width 573 height 80
click at [1399, 663] on textarea "Active enrollment is required if you wish to select the new Cigna Medical Gold …" at bounding box center [1241, 653] width 573 height 80
type textarea "Active enrollment is required if you wish to select the new Cigna Medical Gold …"
click at [1499, 678] on button at bounding box center [1510, 674] width 24 height 24
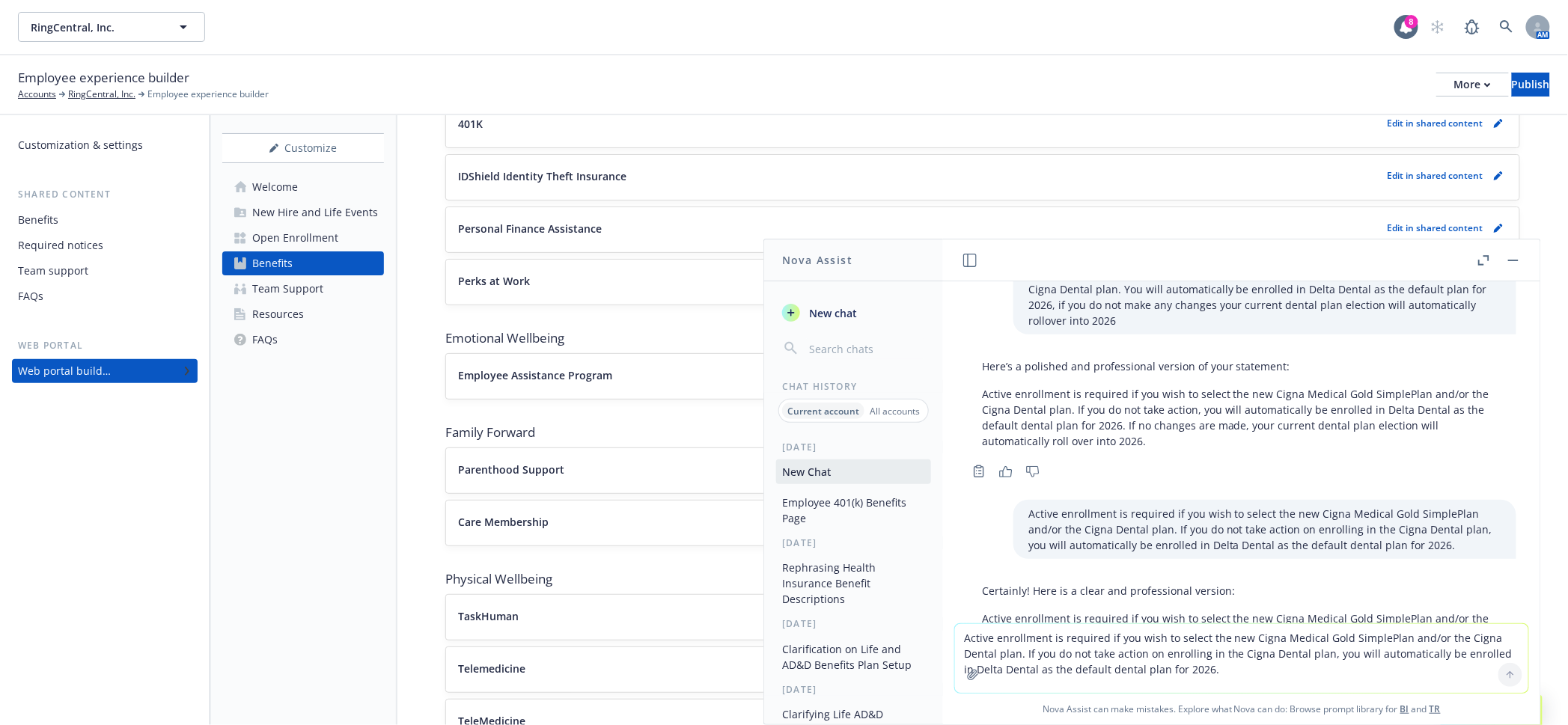
scroll to position [2152, 0]
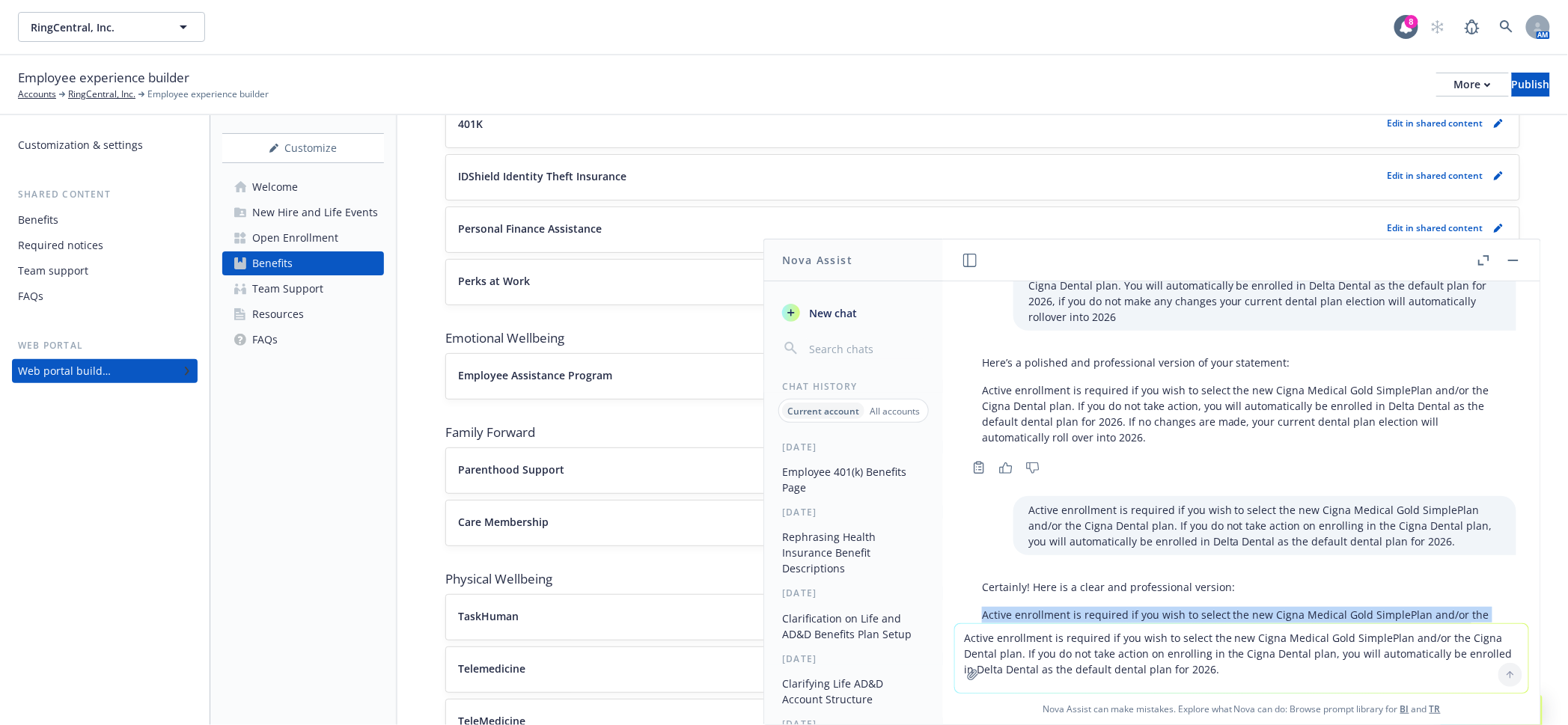
drag, startPoint x: 1379, startPoint y: 556, endPoint x: 976, endPoint y: 523, distance: 404.3
click at [976, 573] on div "Certainly! Here is a clear and professional version: Active enrollment is requi…" at bounding box center [1241, 617] width 549 height 87
copy p "Active enrollment is required if you wish to select the new Cigna Medical Gold …"
click at [1089, 652] on textarea "Active enrollment is required if you wish to select the new Cigna Medical Gold …" at bounding box center [1241, 658] width 573 height 69
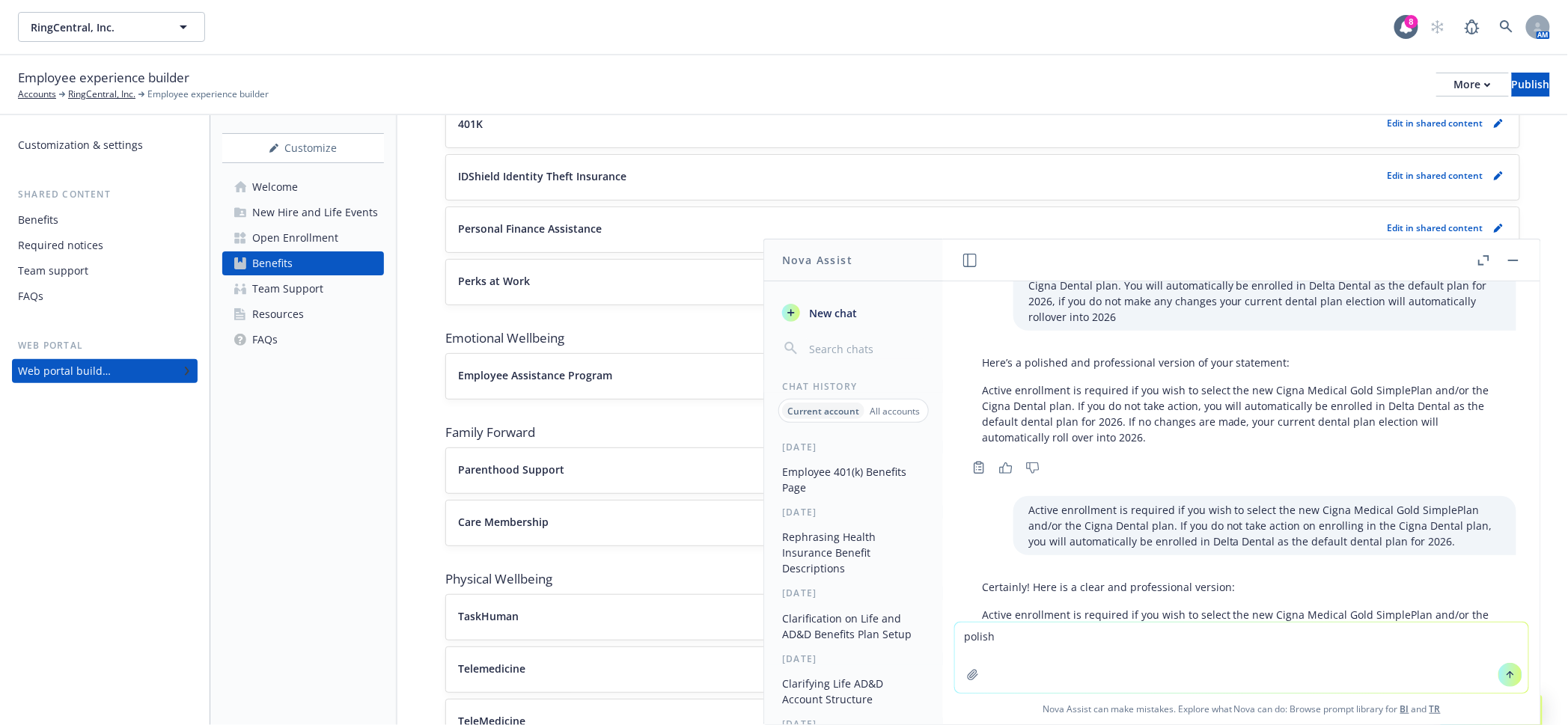
paste textarea "You will be automatically enrolled in the corresponding healthcare plans shown …"
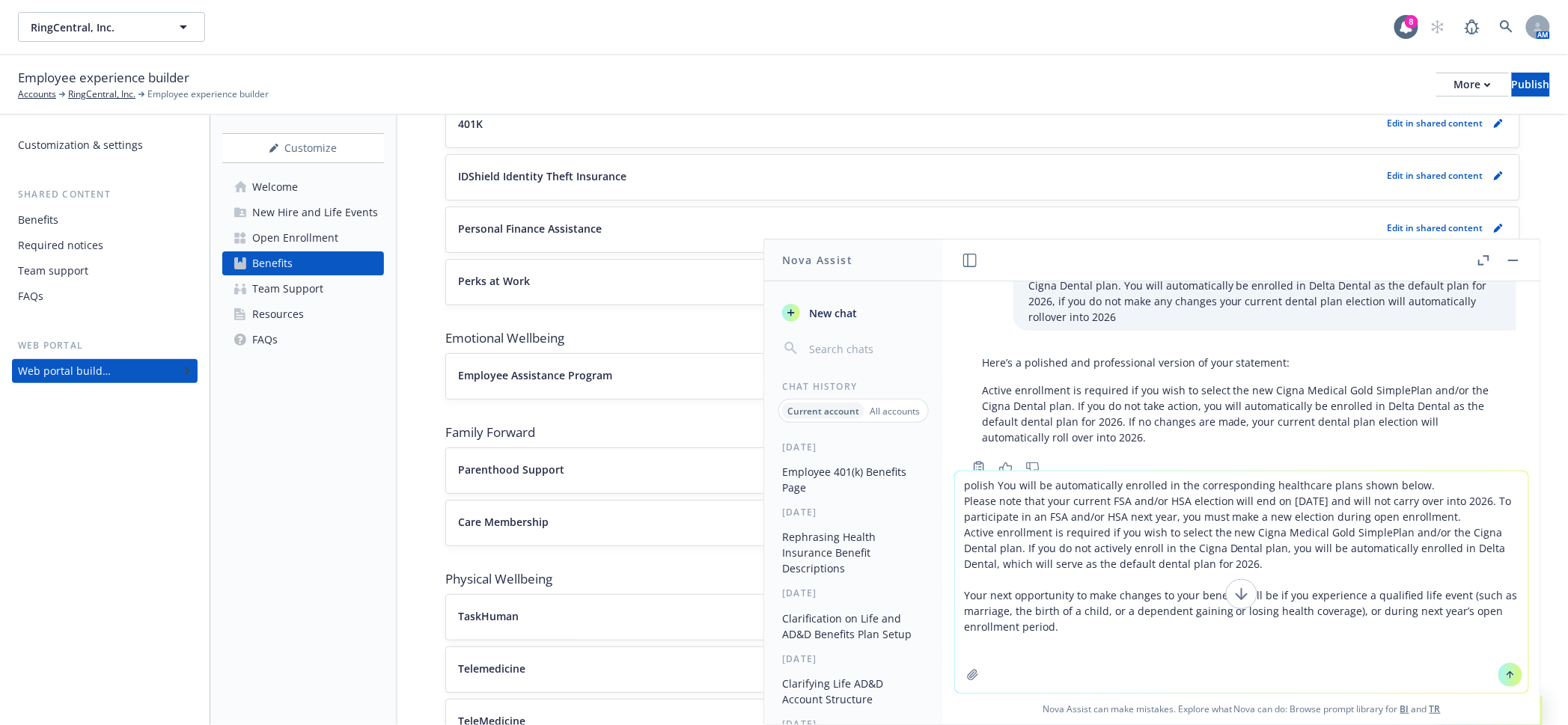
click at [1026, 491] on textarea "polish You will be automatically enrolled in the corresponding healthcare plans…" at bounding box center [1241, 582] width 573 height 222
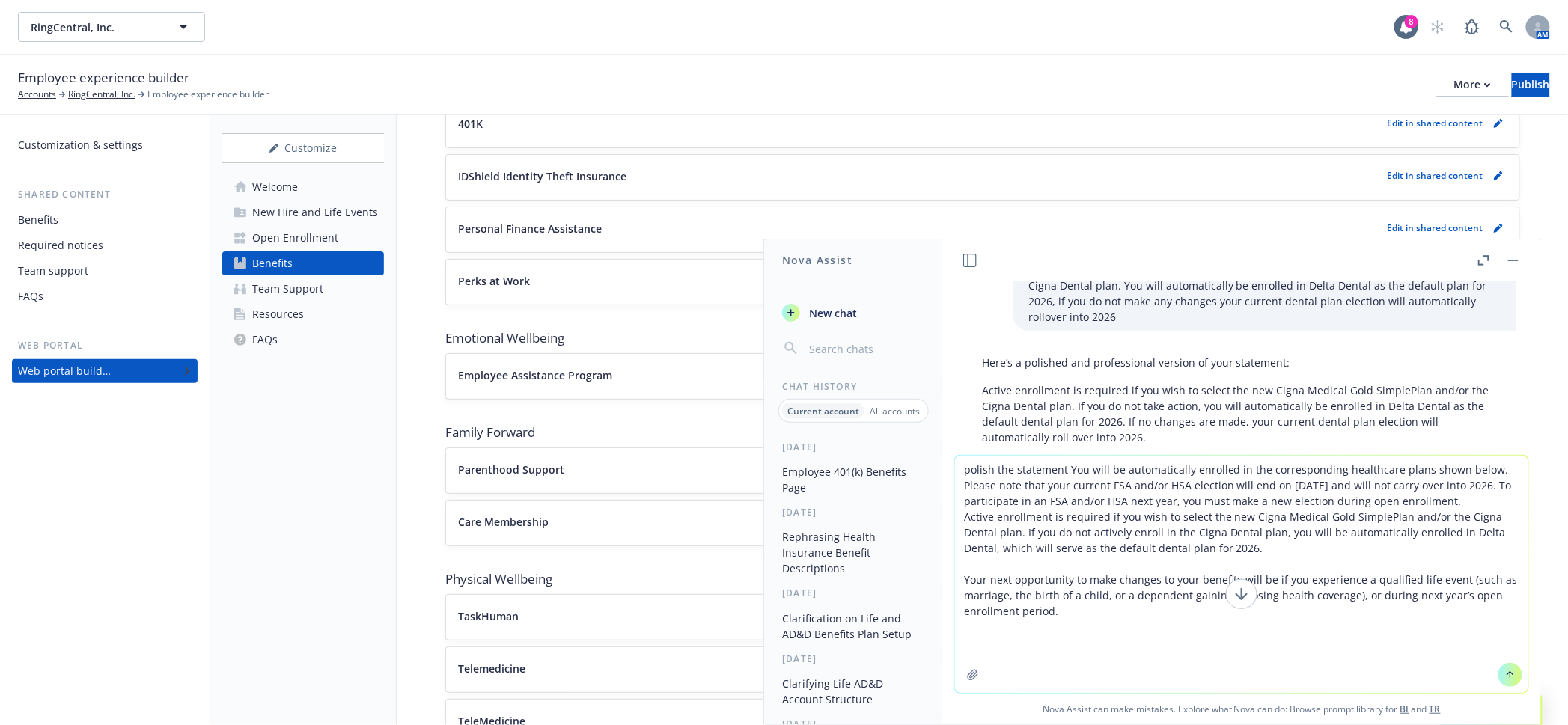
type textarea "polish the statement: You will be automatically enrolled in the corresponding h…"
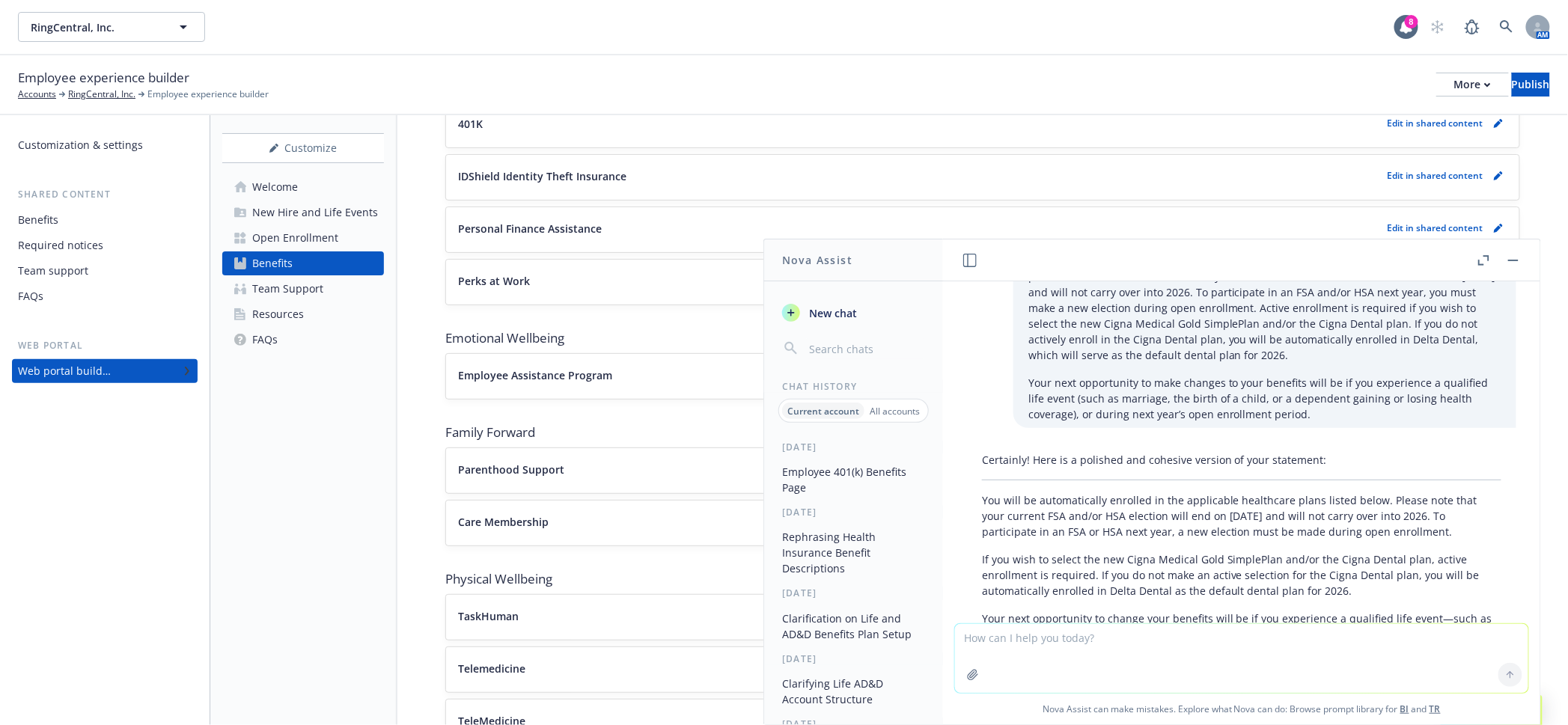
scroll to position [2611, 0]
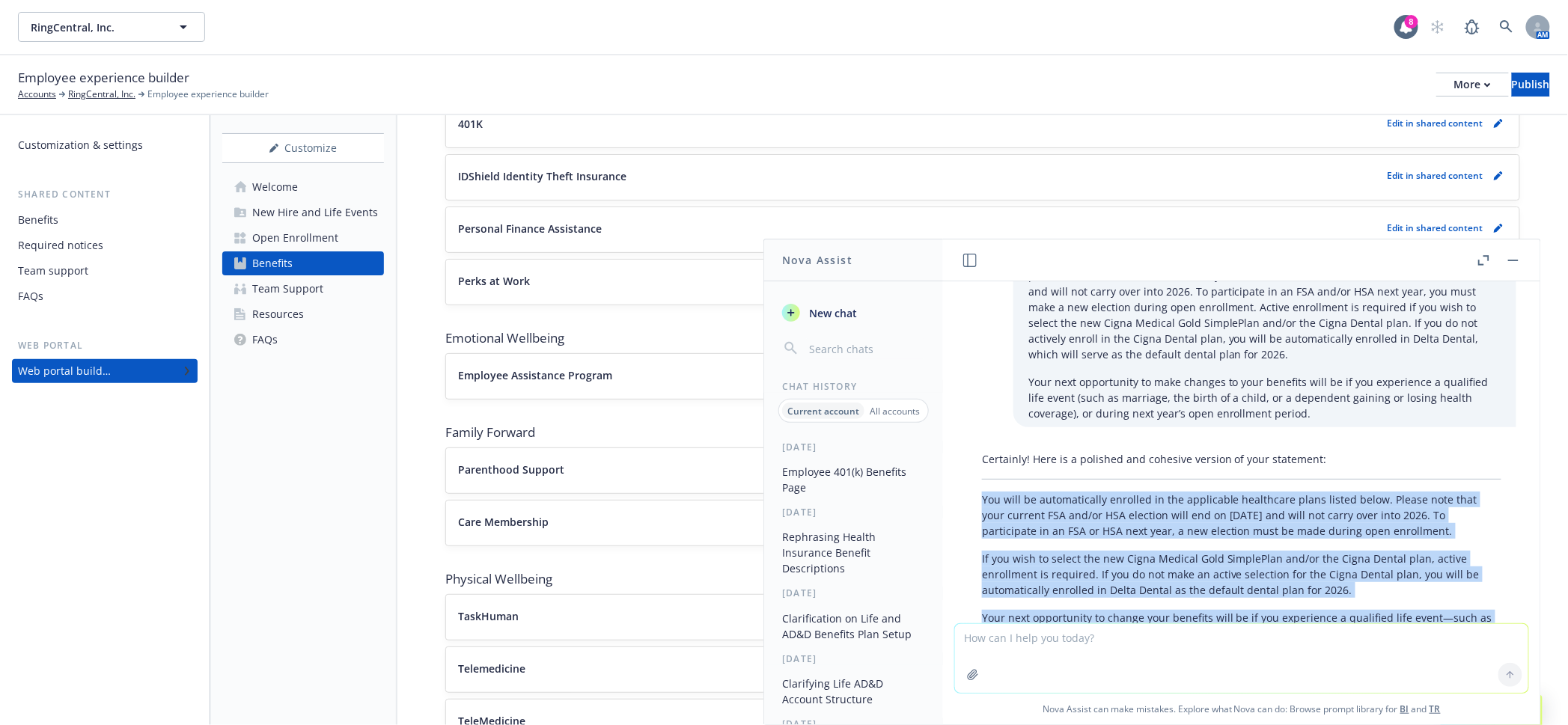
drag, startPoint x: 1126, startPoint y: 556, endPoint x: 978, endPoint y: 408, distance: 209.3
click at [978, 445] on div "Certainly! Here is a polished and cohesive version of your statement: You will …" at bounding box center [1241, 554] width 549 height 217
copy div "You will be automatically enrolled in the applicable healthcare plans listed be…"
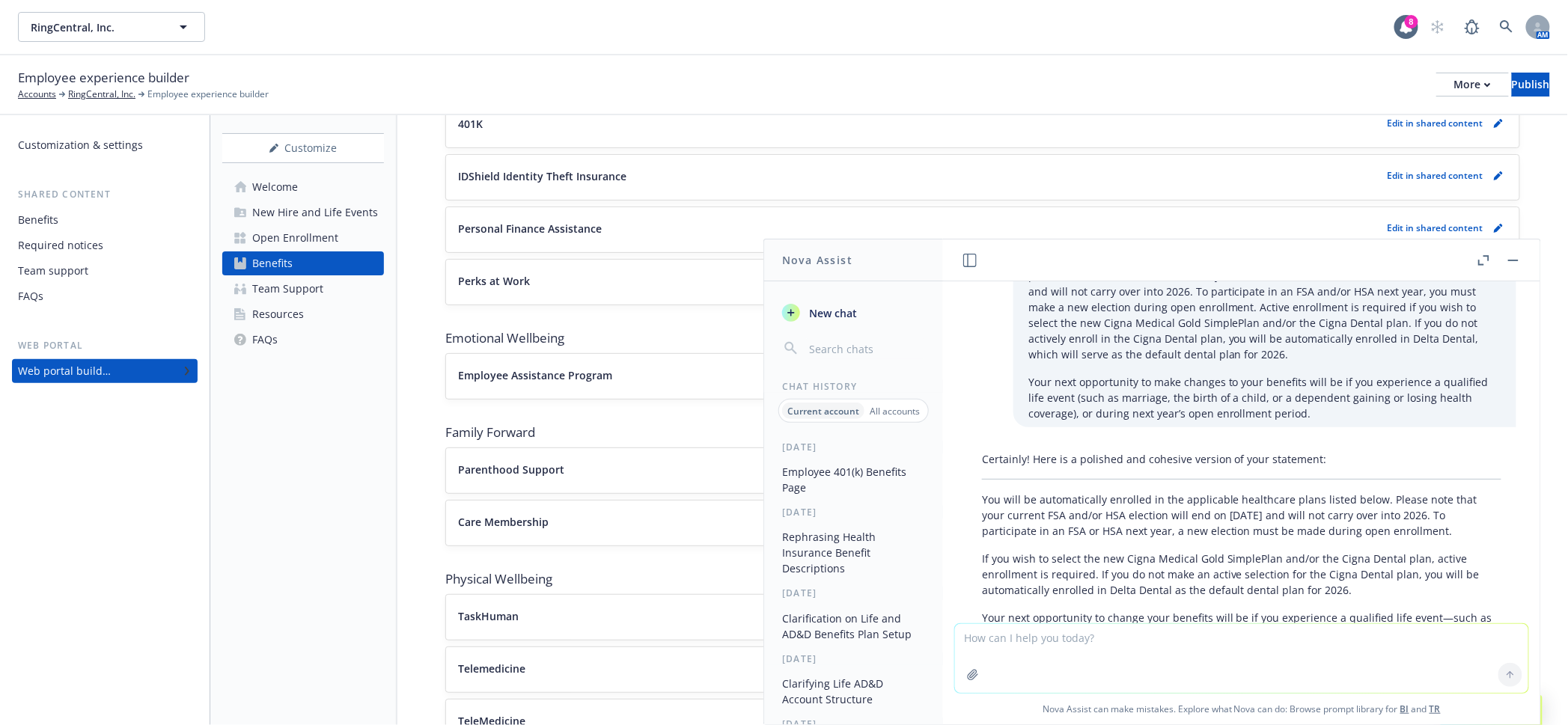
click at [1128, 638] on textarea at bounding box center [1241, 658] width 573 height 69
type textarea "P"
paste textarea "● Cigna plans will continue to offered nationwide ● New Cigna SimplePlan in 202…"
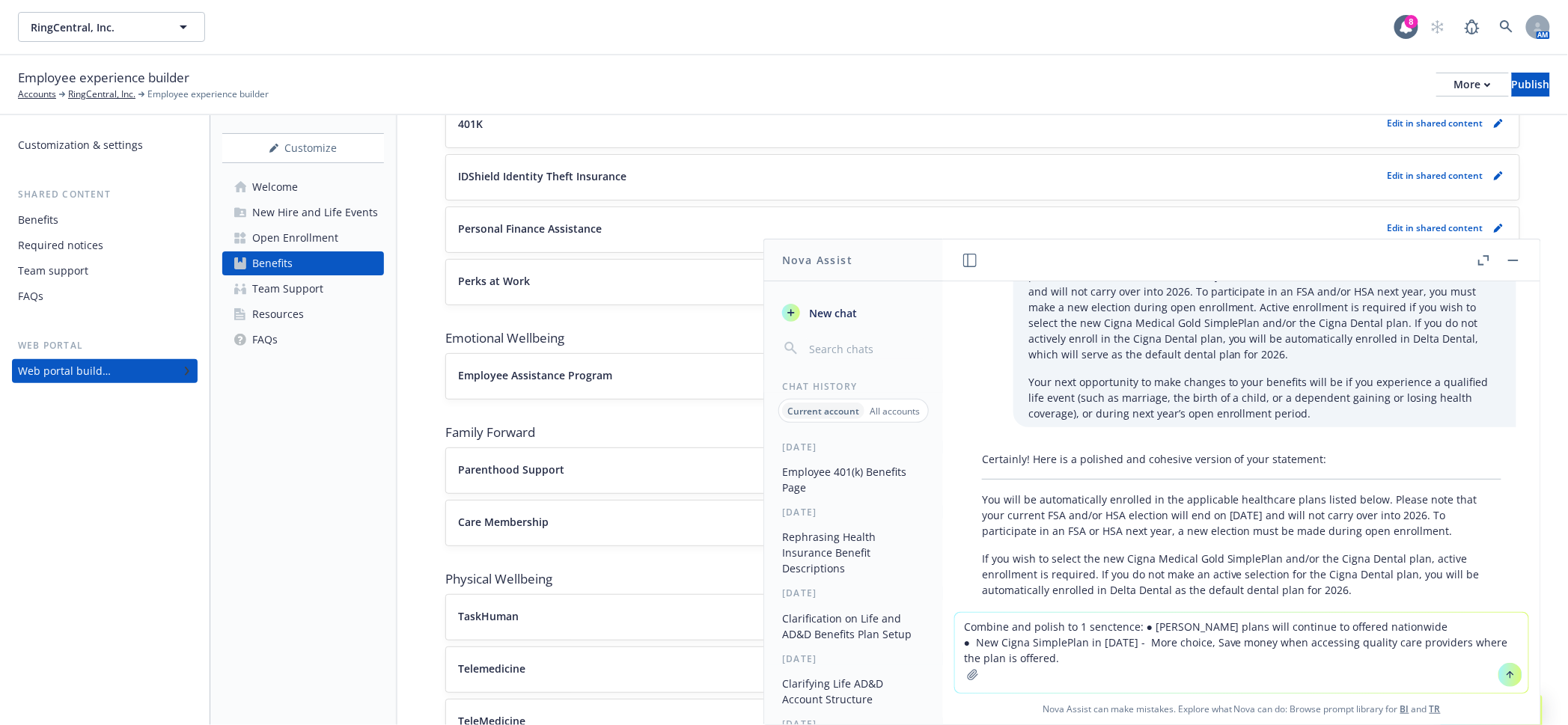
click at [999, 646] on textarea "Combine and polish to 1 senctence: ● Cigna plans will continue to offered natio…" at bounding box center [1241, 653] width 573 height 80
click at [1005, 643] on textarea "Combine and polish to 1 senctence: ● Cigna plans will continue to offered natio…" at bounding box center [1241, 653] width 573 height 80
click at [1183, 629] on textarea "Combine and polish to 1 senctence: ● Cigna plans will continue to offered natio…" at bounding box center [1241, 653] width 573 height 80
type textarea "Combine and polish to 1 sentence: Cigna plans will continue to offered nationwi…"
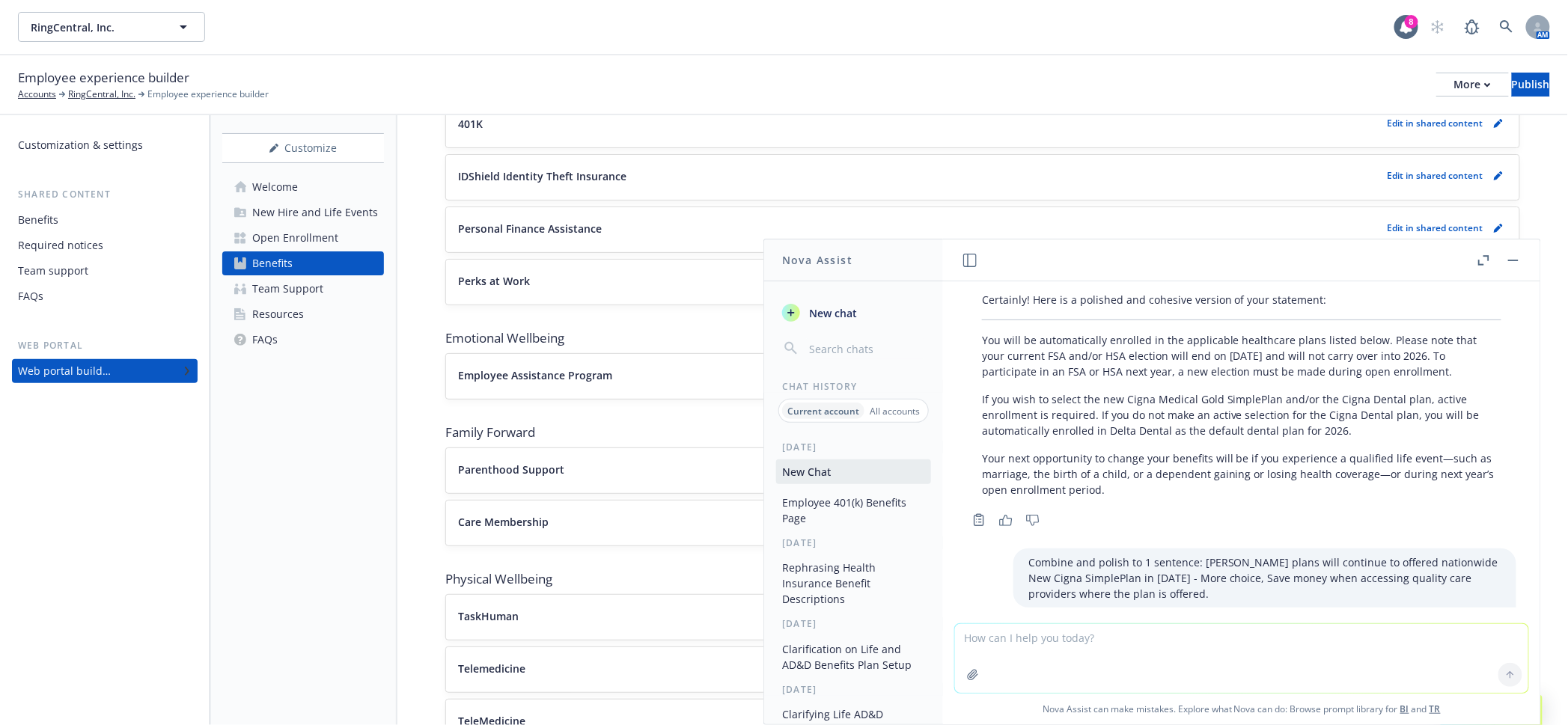
scroll to position [2781, 0]
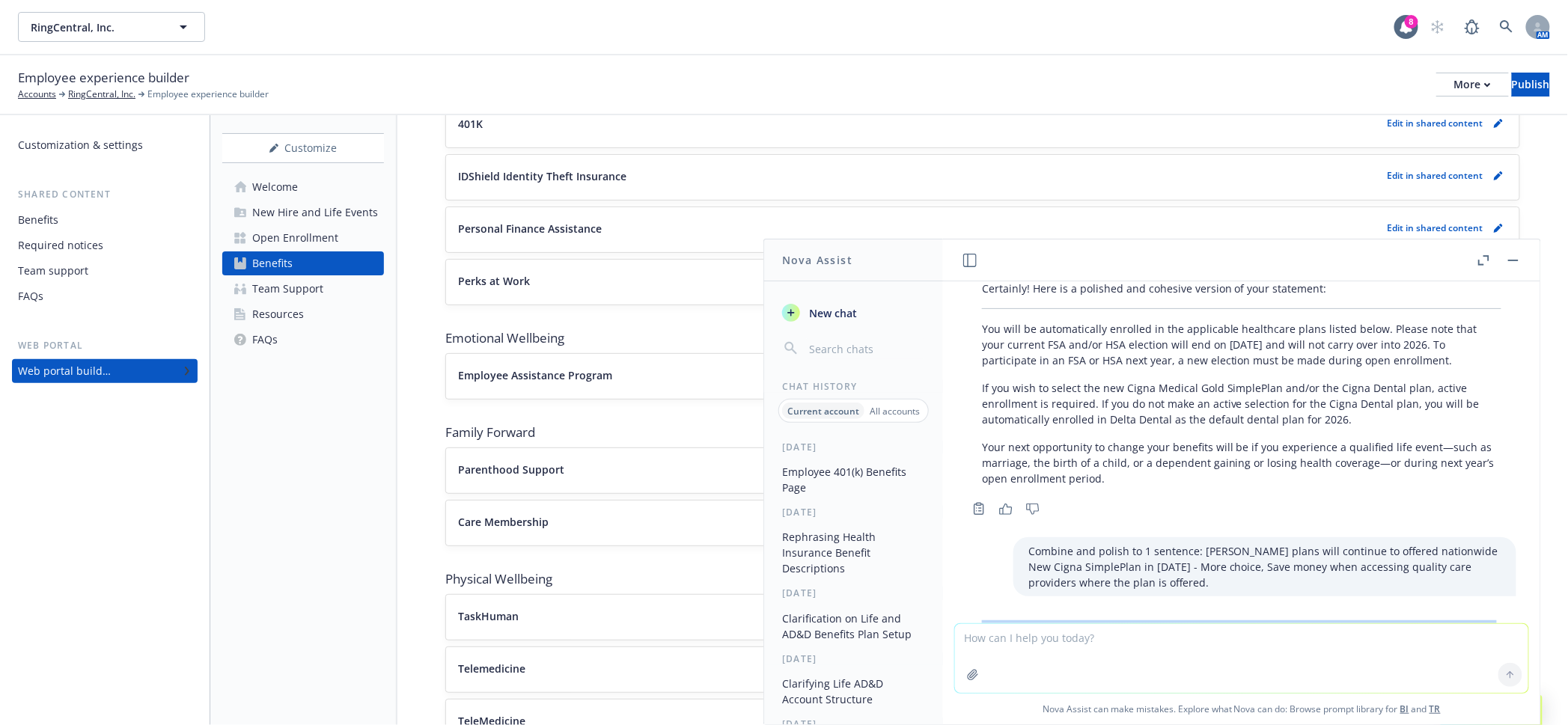
drag, startPoint x: 1072, startPoint y: 550, endPoint x: 954, endPoint y: 516, distance: 122.8
click at [954, 516] on div "create 2 sentences explaining the change from strive website to newfront web Th…" at bounding box center [1241, 452] width 597 height 342
copy p "Cigna plans will continue to be offered nationwide, with the introduction of th…"
drag, startPoint x: 1203, startPoint y: 648, endPoint x: 1202, endPoint y: 639, distance: 9.1
click at [1203, 648] on textarea at bounding box center [1241, 658] width 573 height 69
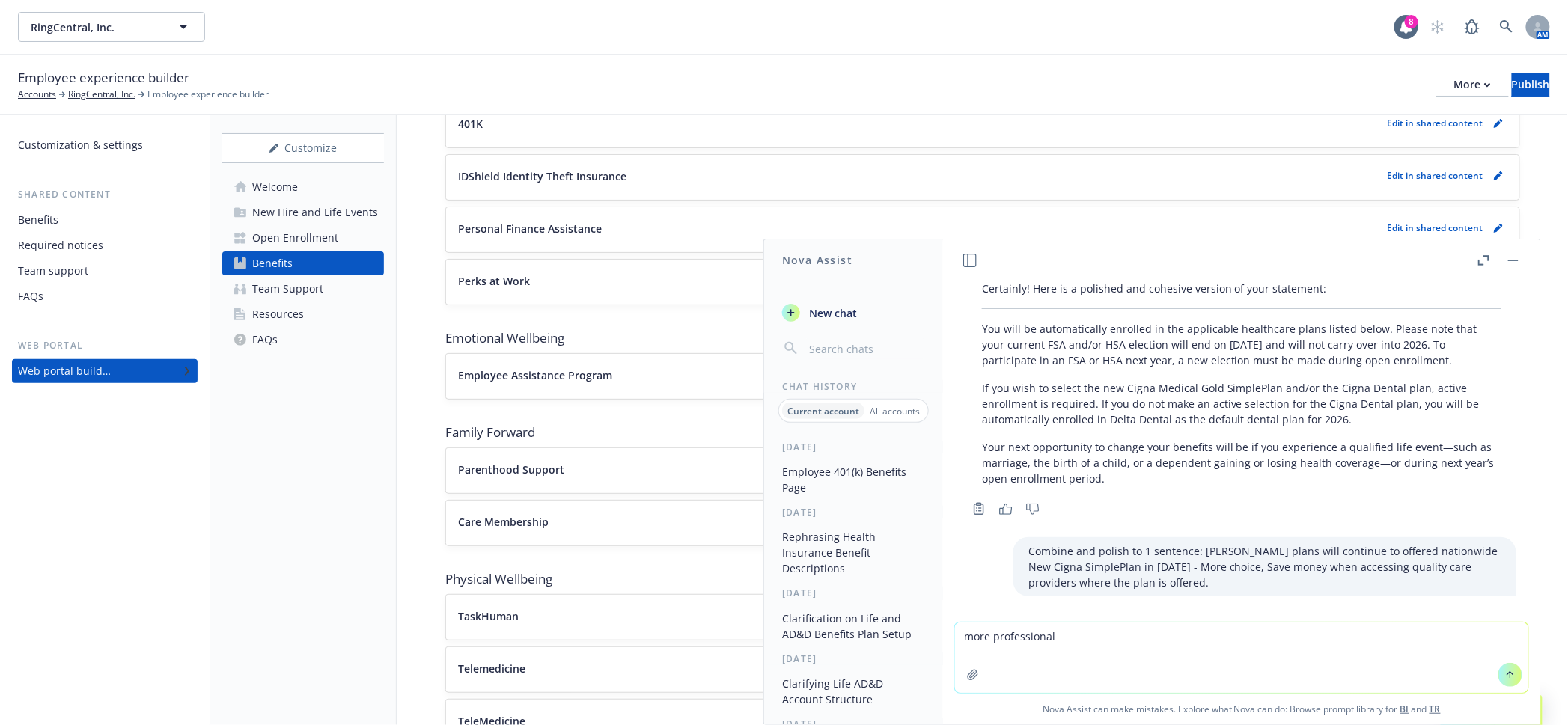
type textarea "more professional"
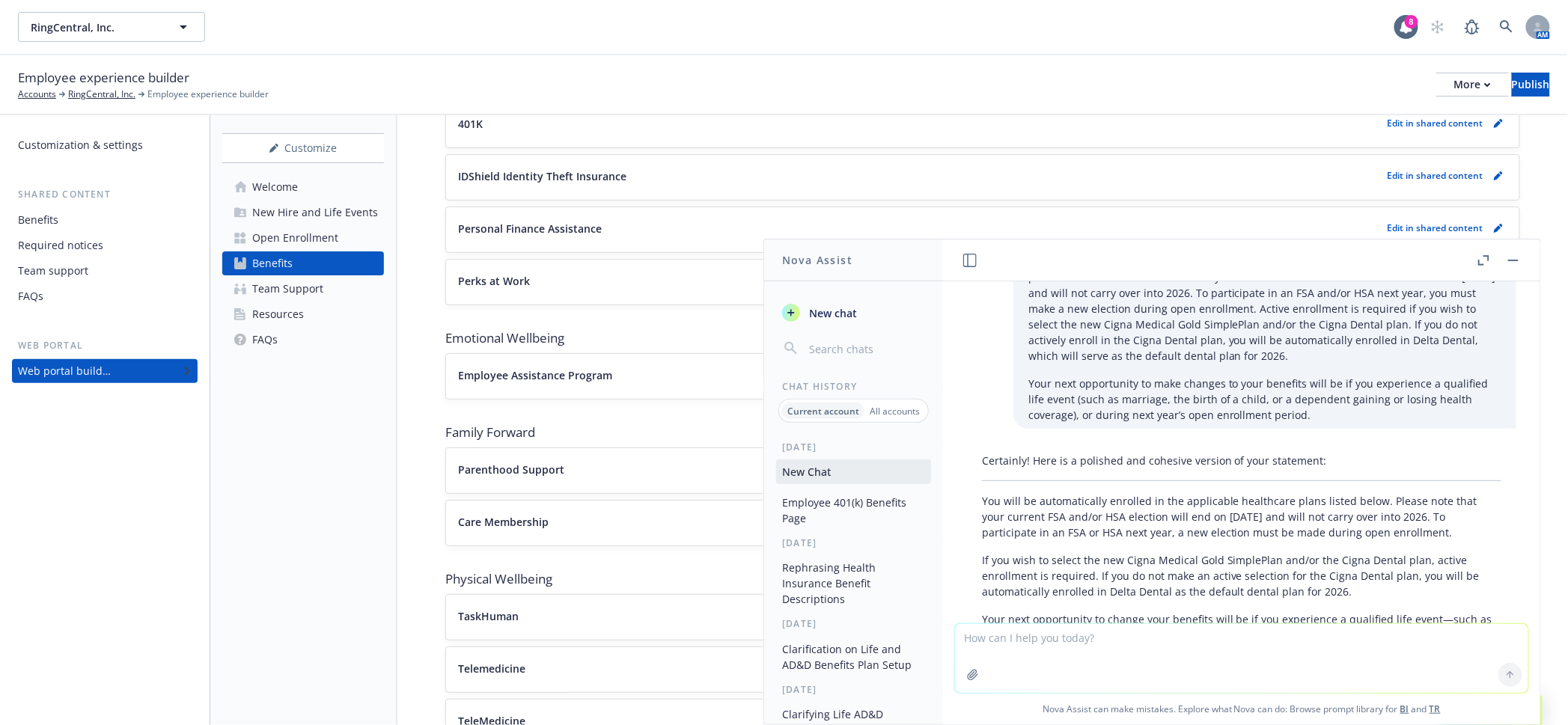
scroll to position [2947, 0]
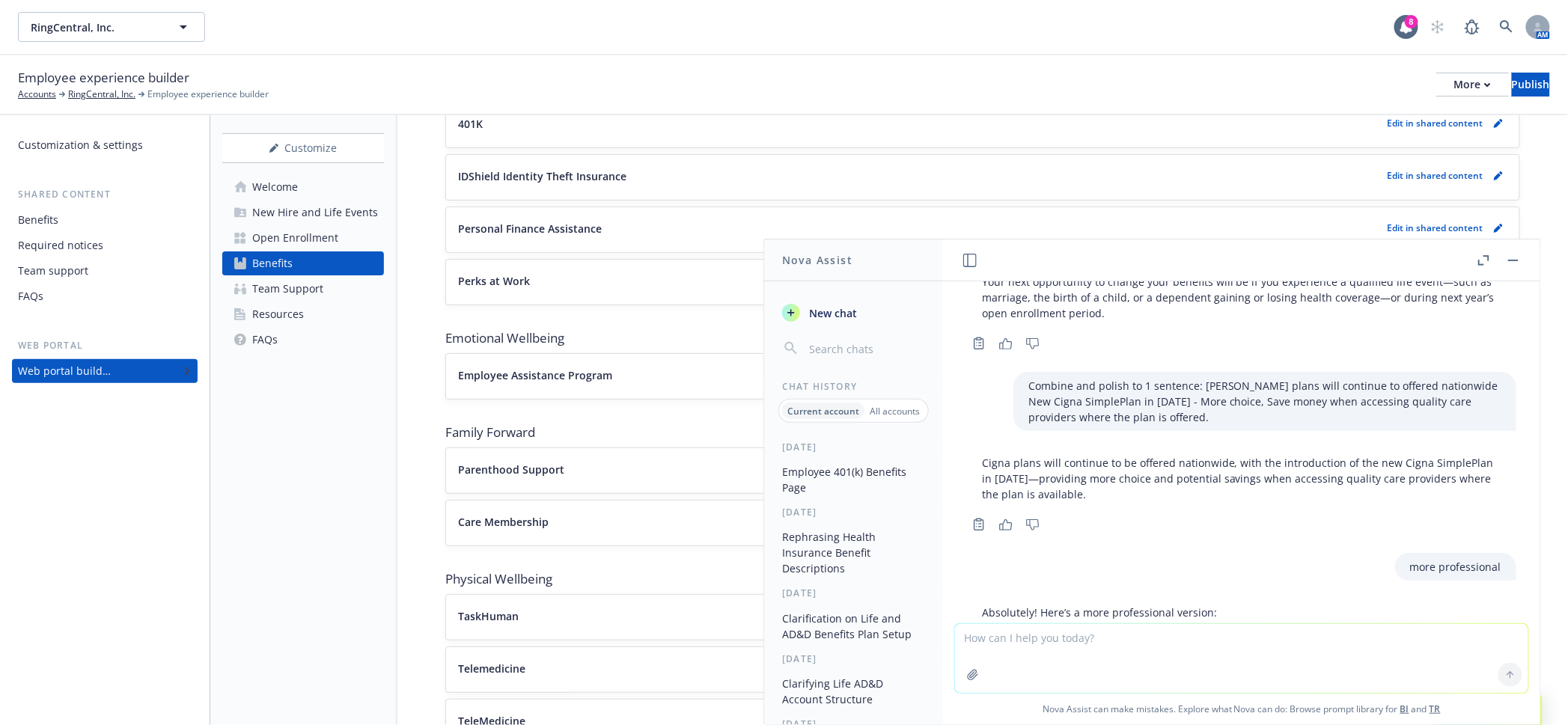
drag, startPoint x: 1146, startPoint y: 556, endPoint x: 978, endPoint y: 527, distance: 170.5
click at [978, 599] on div "Absolutely! Here’s a more professional version: Cigna plans will continue to be…" at bounding box center [1241, 642] width 549 height 87
copy p "Cigna plans will continue to be offered nationwide, with the introduction of th…"
click at [1522, 253] on button "button" at bounding box center [1513, 260] width 18 height 18
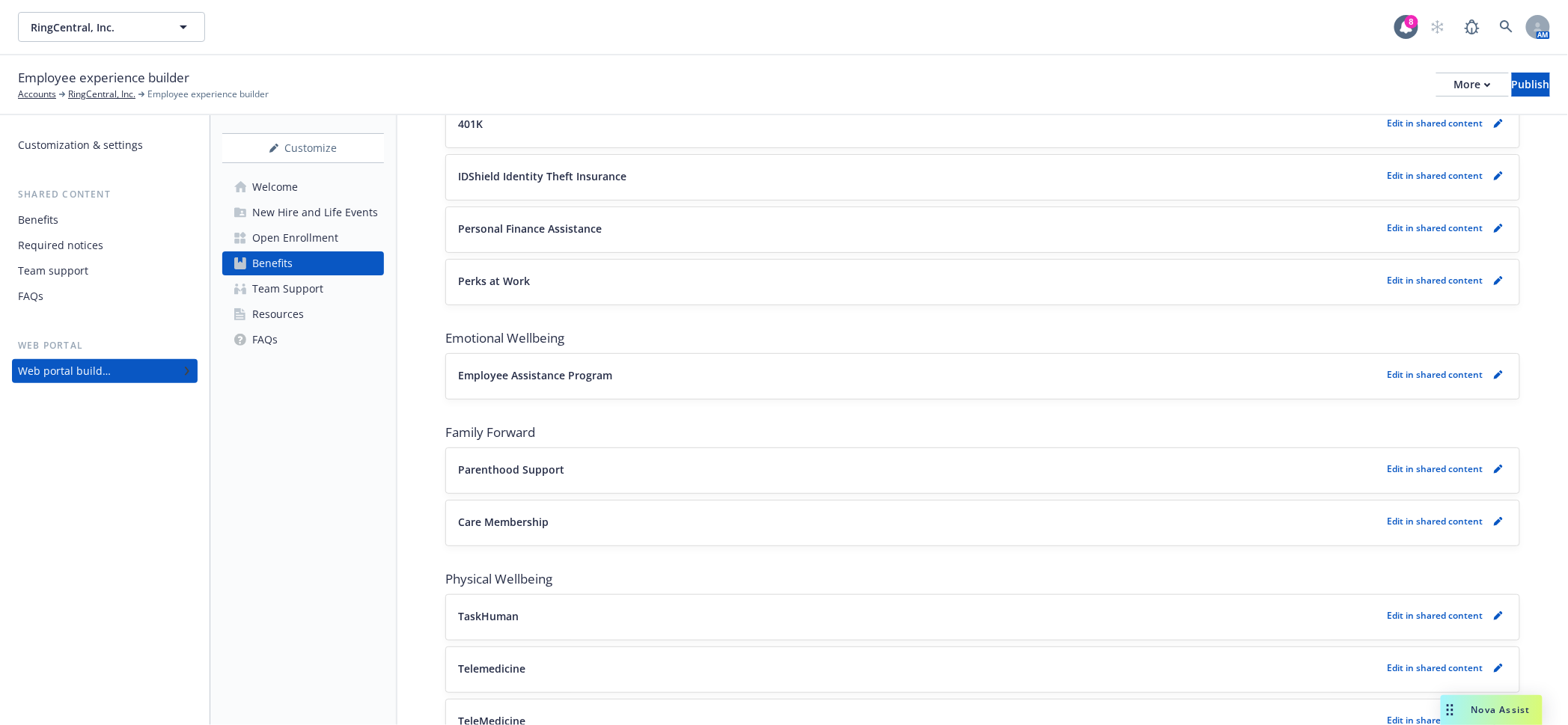
click at [1503, 710] on span "Nova Assist" at bounding box center [1501, 710] width 59 height 12
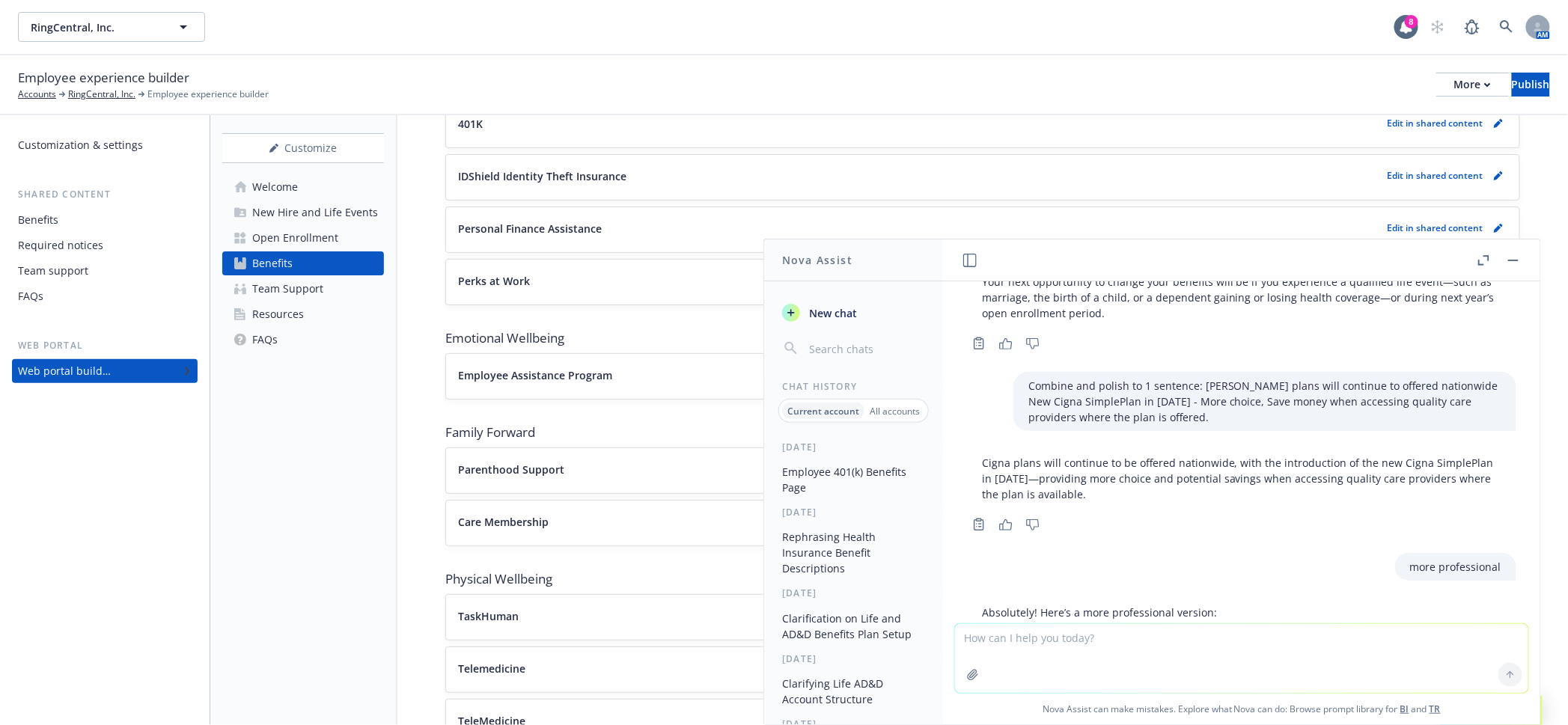
click at [1113, 632] on textarea at bounding box center [1241, 658] width 573 height 69
paste textarea "Cigna plans will continue to be offered nationwide, with the introduction of th…"
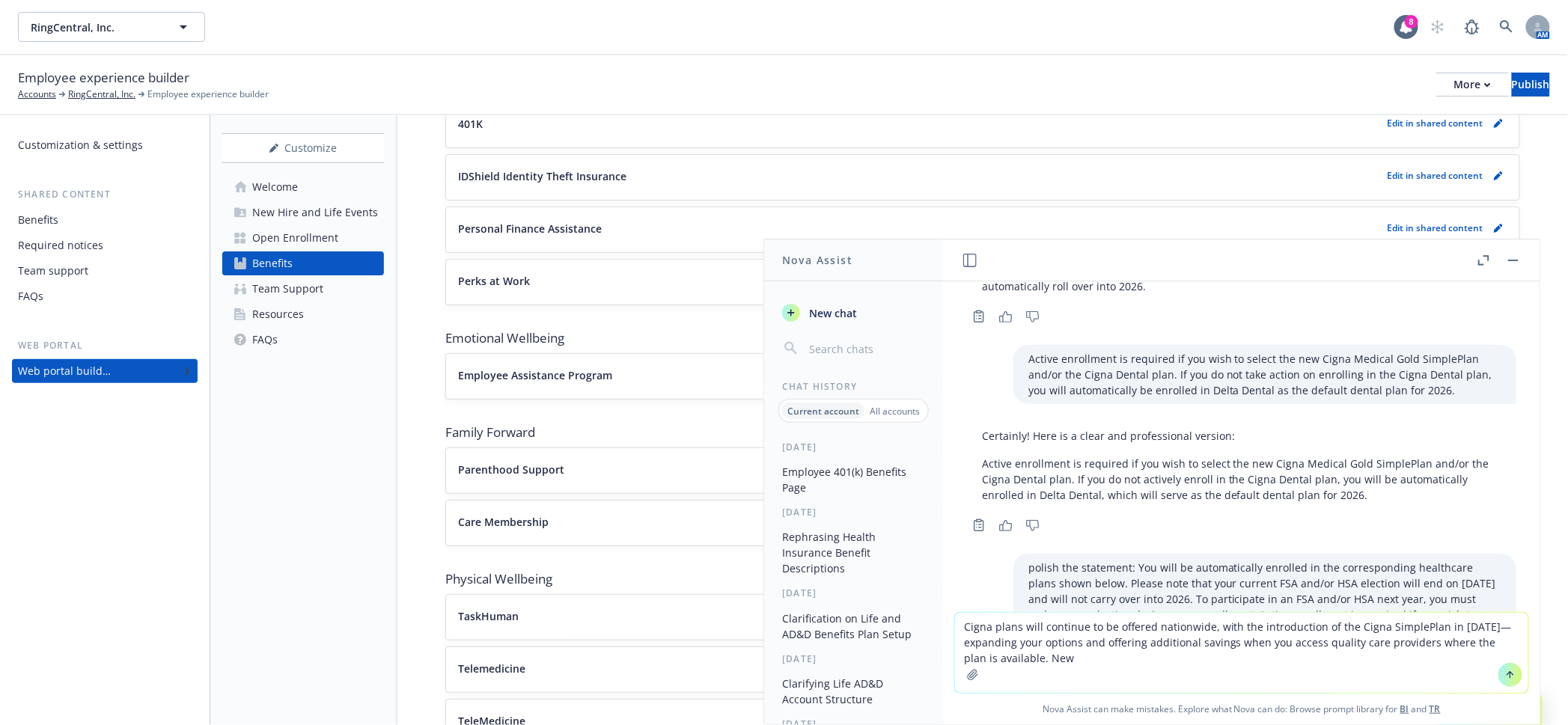
scroll to position [2958, 0]
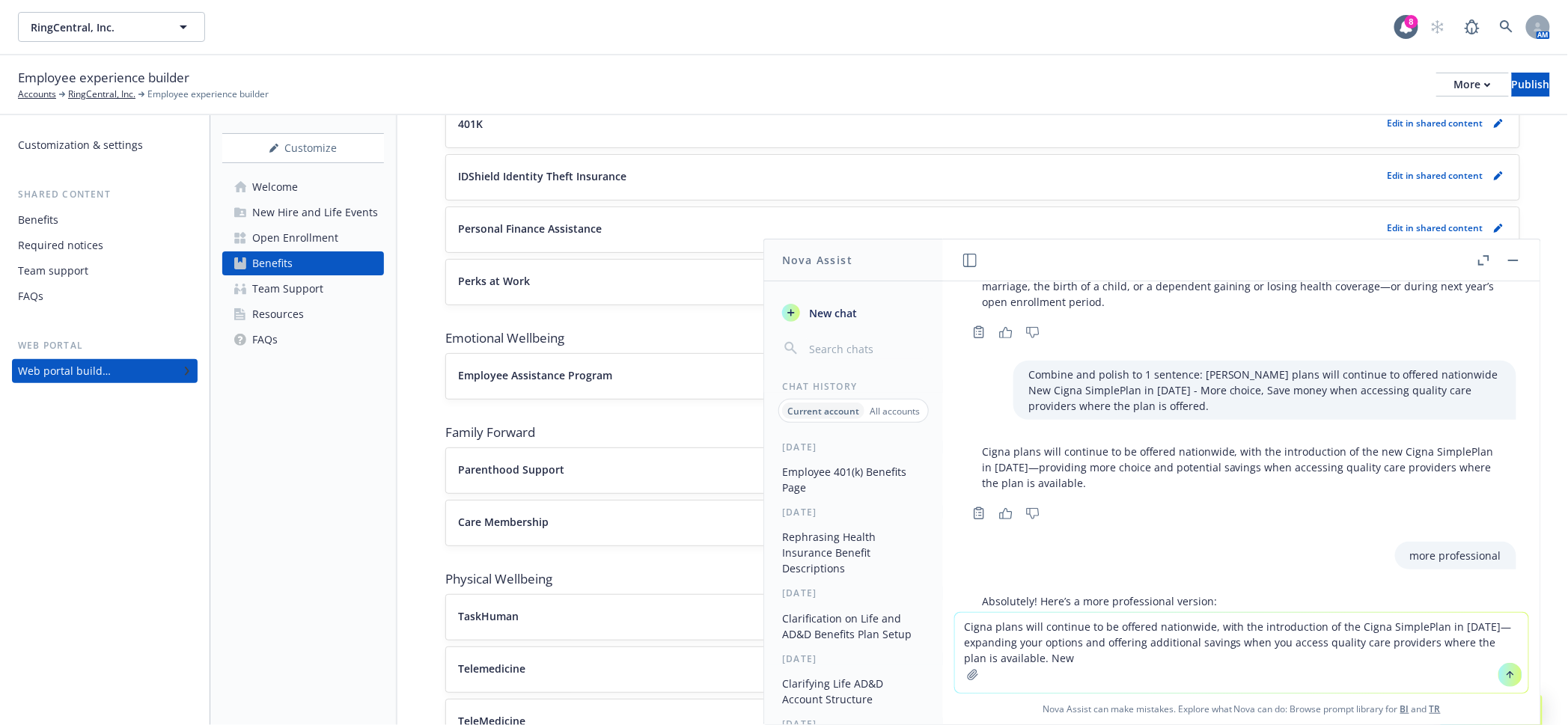
click at [1225, 658] on textarea "Cigna plans will continue to be offered nationwide, with the introduction of th…" at bounding box center [1241, 653] width 573 height 80
drag, startPoint x: 1231, startPoint y: 659, endPoint x: 932, endPoint y: 611, distance: 302.8
click at [942, 611] on div "Nova Assist New chat Chat History Current account All accounts Today Employee 4…" at bounding box center [1241, 482] width 599 height 486
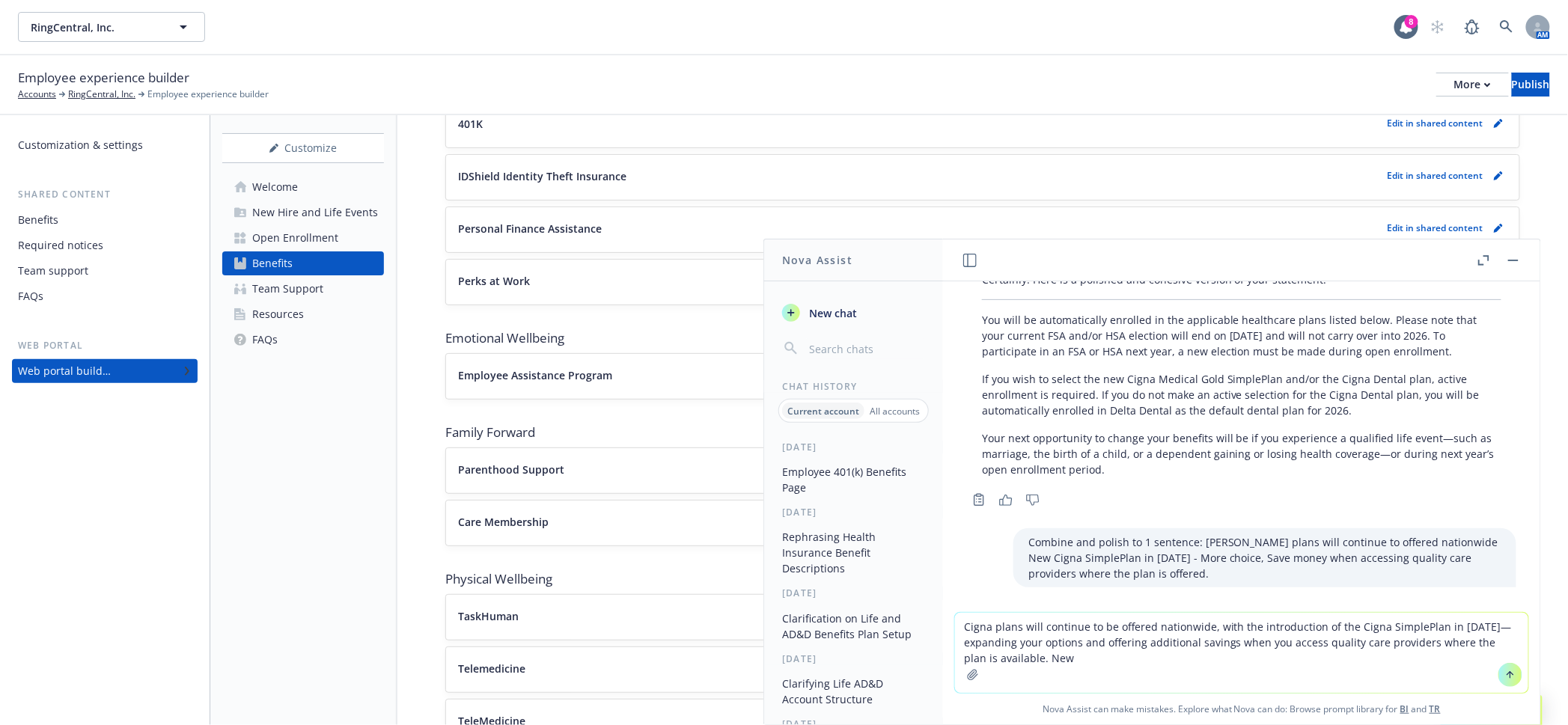
scroll to position [2770, 0]
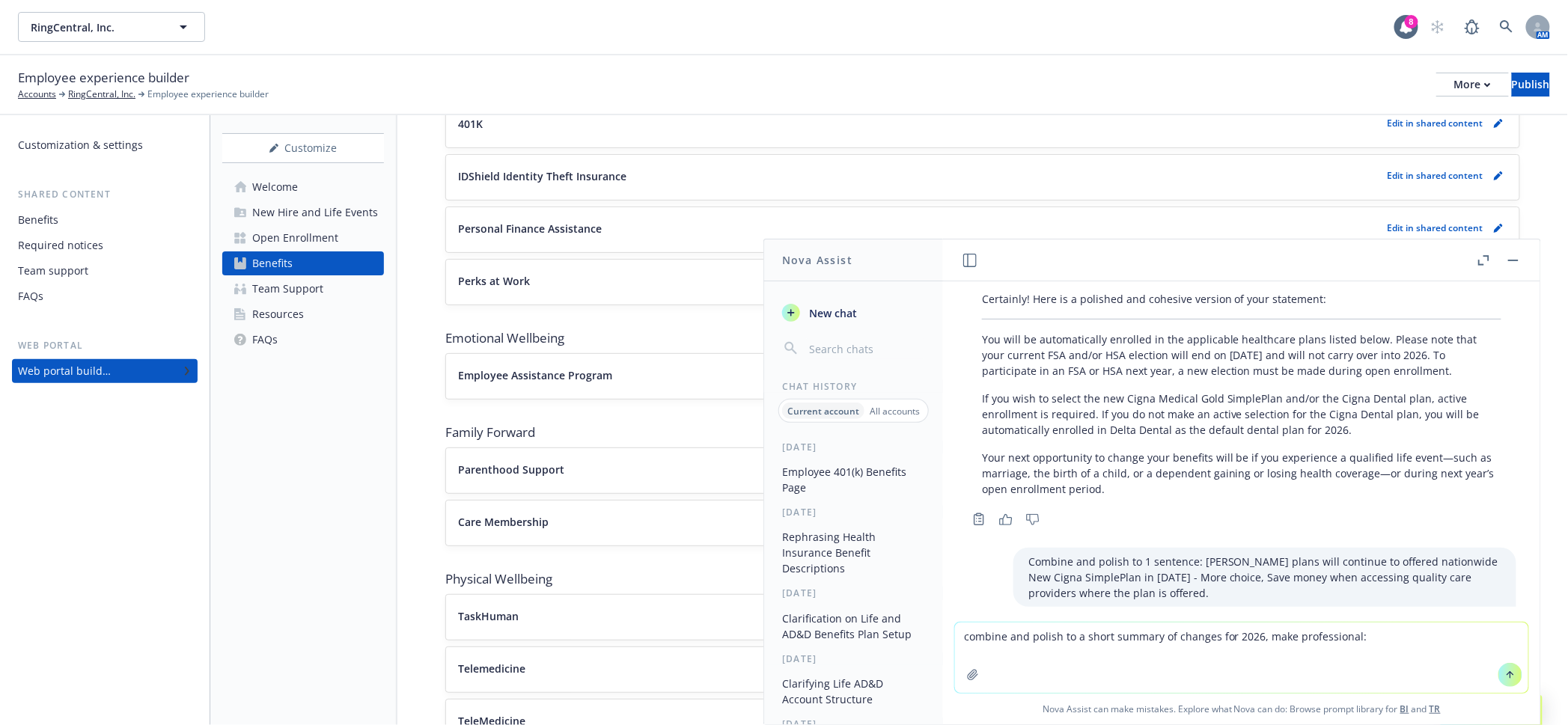
paste textarea "Cigna plans will continue to be offered nationwide, with the introduction of th…"
type textarea "combine and polish to a short summary of changes for 2026, make professional: C…"
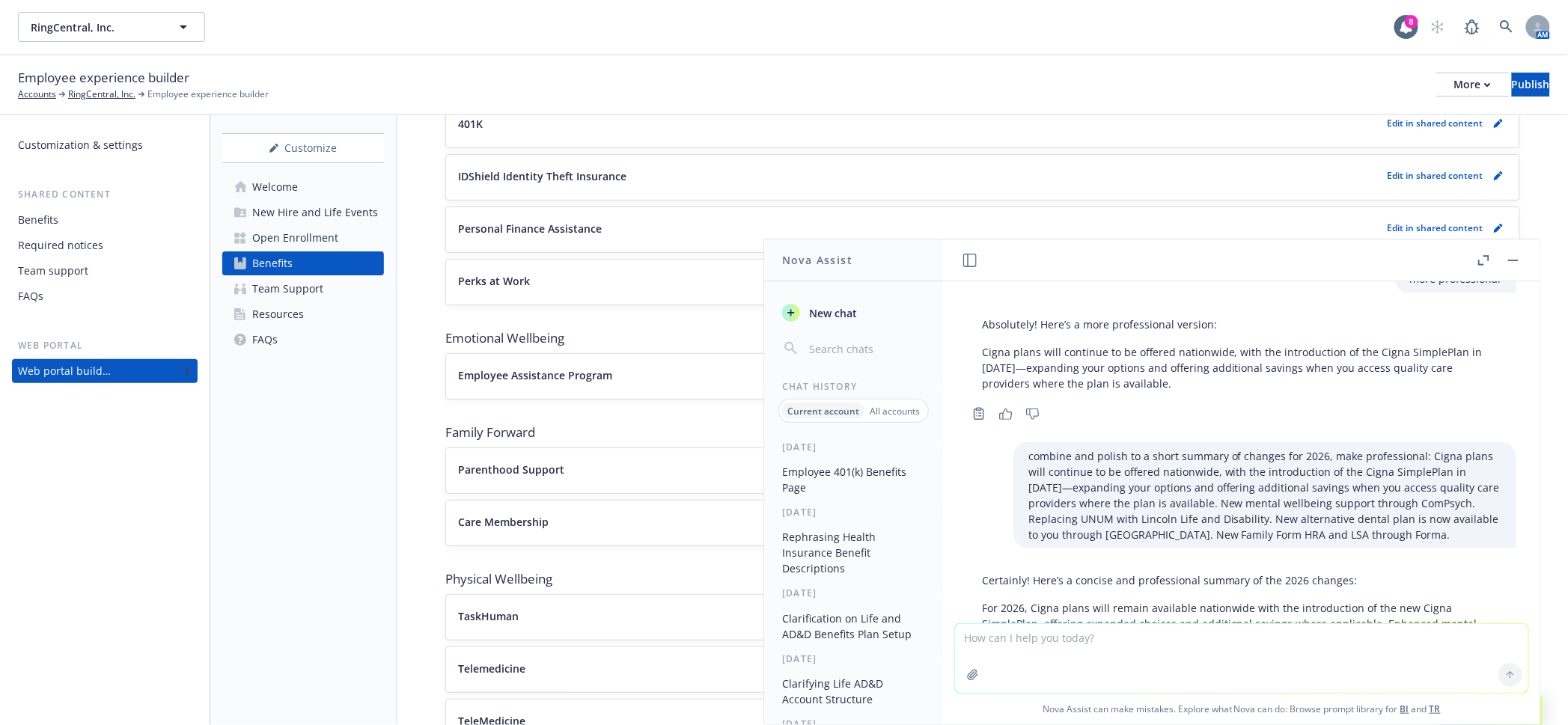
scroll to position [3237, 0]
drag, startPoint x: 1269, startPoint y: 556, endPoint x: 981, endPoint y: 495, distance: 294.4
click at [982, 598] on p "For 2026, Cigna plans will remain available nationwide with the introduction of…" at bounding box center [1241, 637] width 519 height 79
copy p "For 2026, Cigna plans will remain available nationwide with the introduction of…"
click at [1523, 260] on button "button" at bounding box center [1513, 260] width 18 height 18
